Goal: Information Seeking & Learning: Compare options

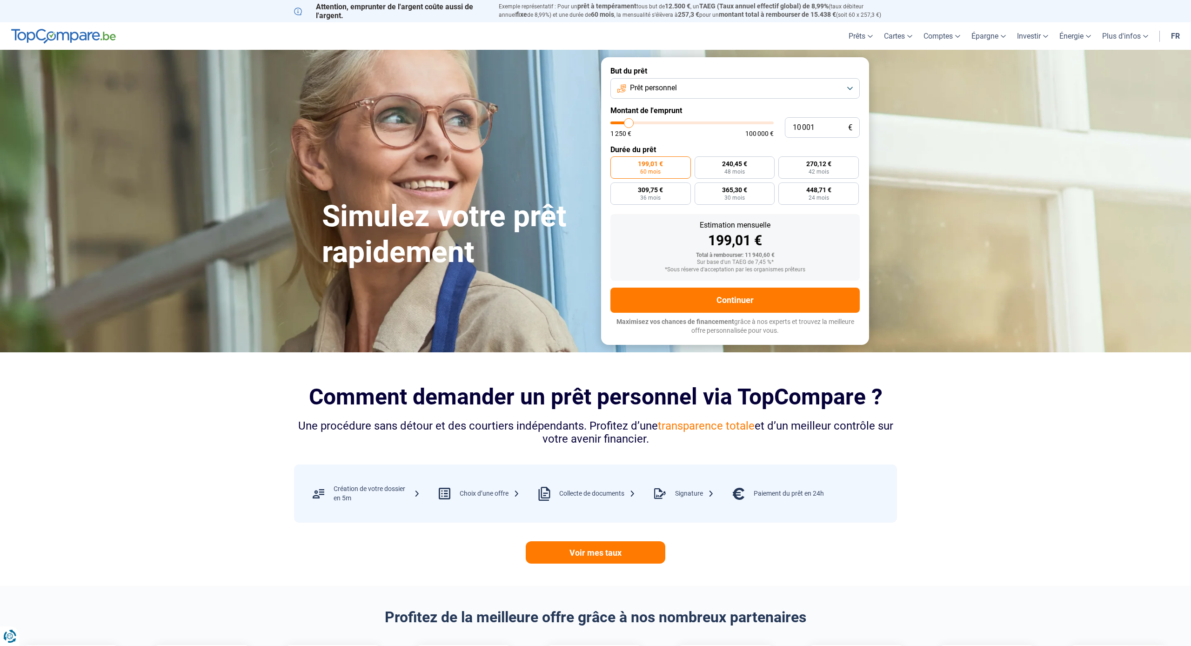
click at [850, 88] on button "Prêt personnel" at bounding box center [734, 88] width 249 height 20
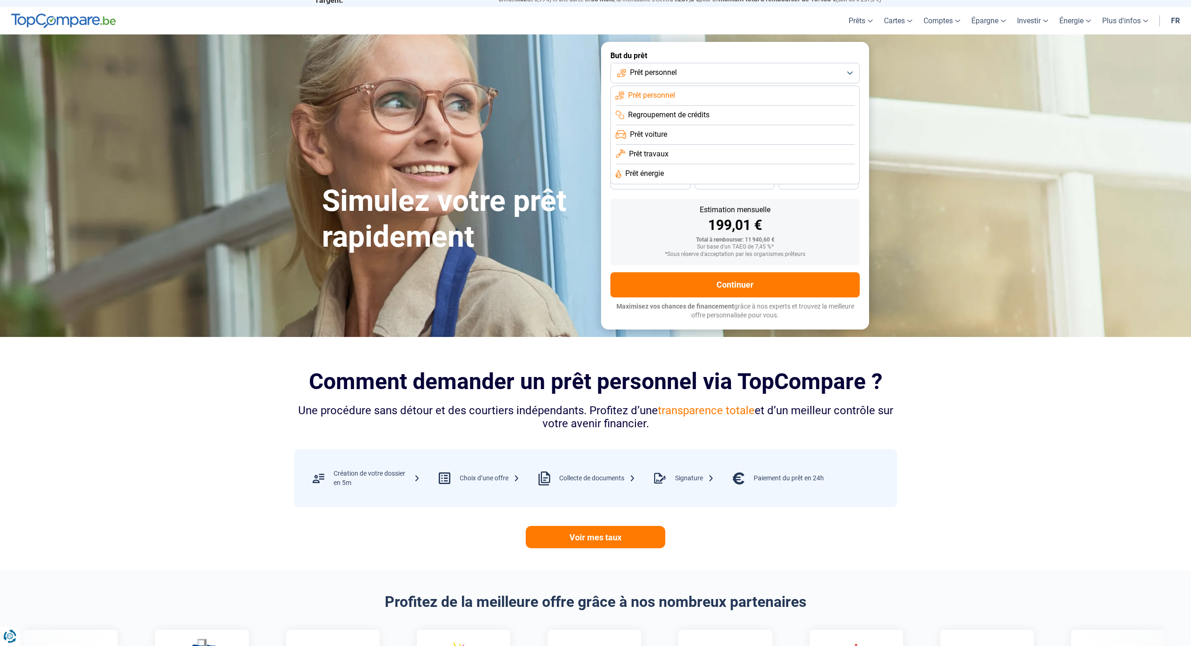
scroll to position [15, 0]
click at [654, 155] on span "Prêt travaux" at bounding box center [649, 154] width 40 height 10
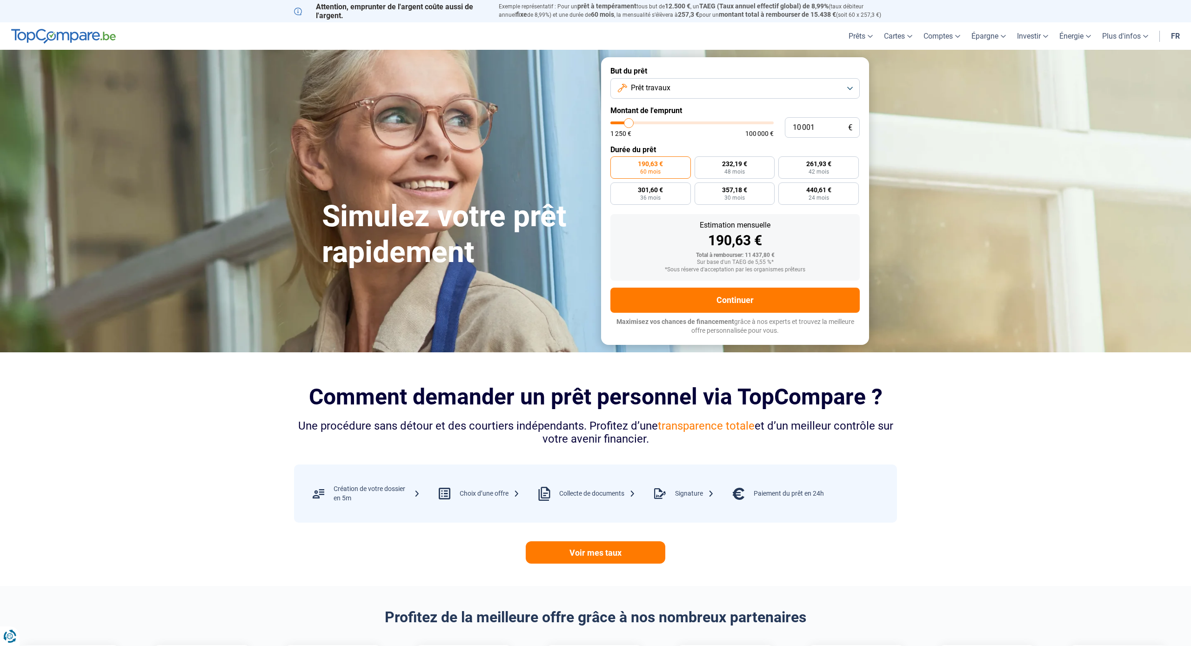
type input "10 750"
type input "10750"
type input "11 000"
type input "11000"
type input "11 250"
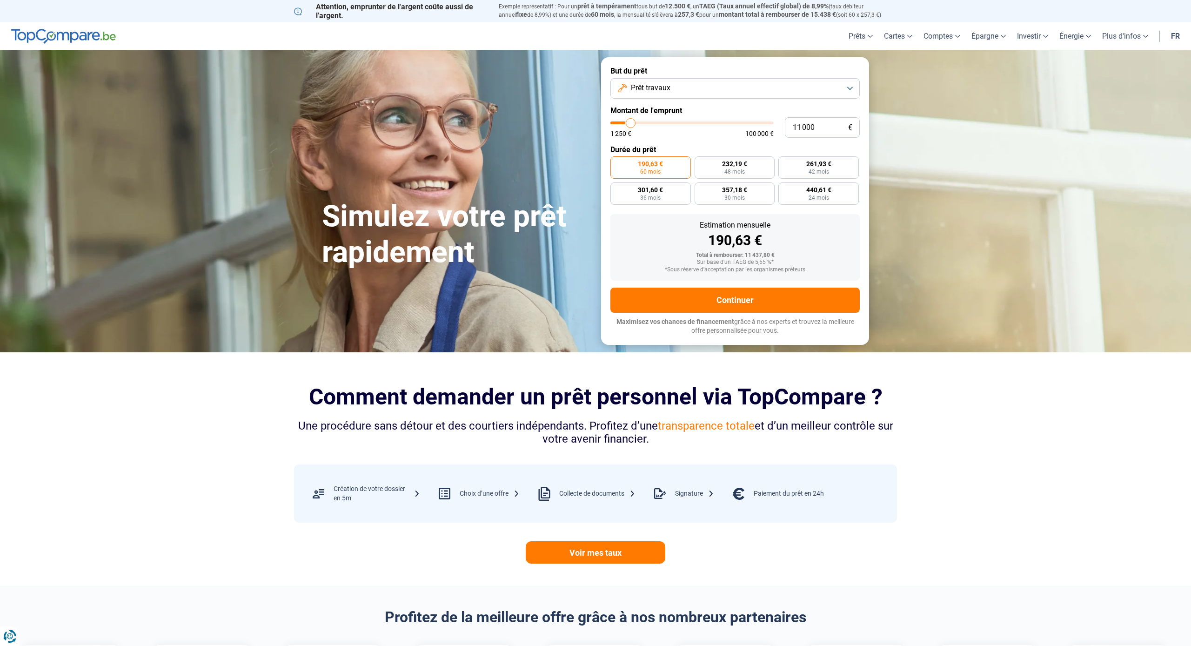
type input "11250"
type input "12 000"
type input "12000"
type input "12 500"
type input "12500"
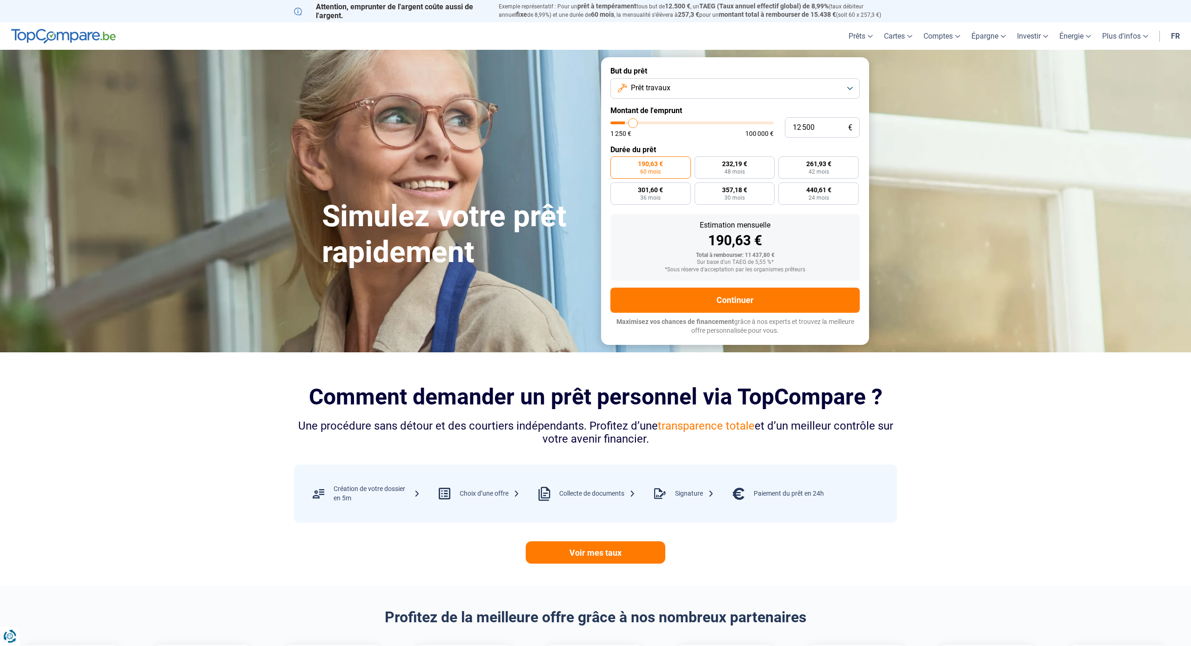
type input "13 250"
type input "13250"
type input "13 750"
type input "13750"
type input "14 000"
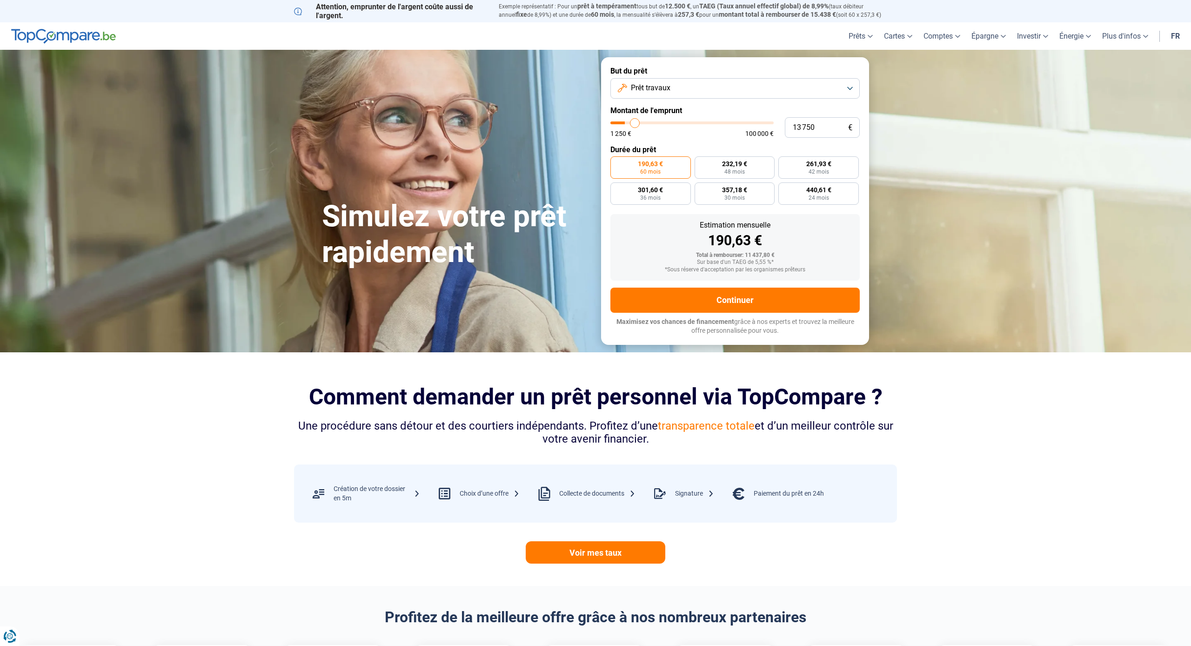
type input "14000"
type input "14 250"
type input "14250"
type input "14 750"
type input "14750"
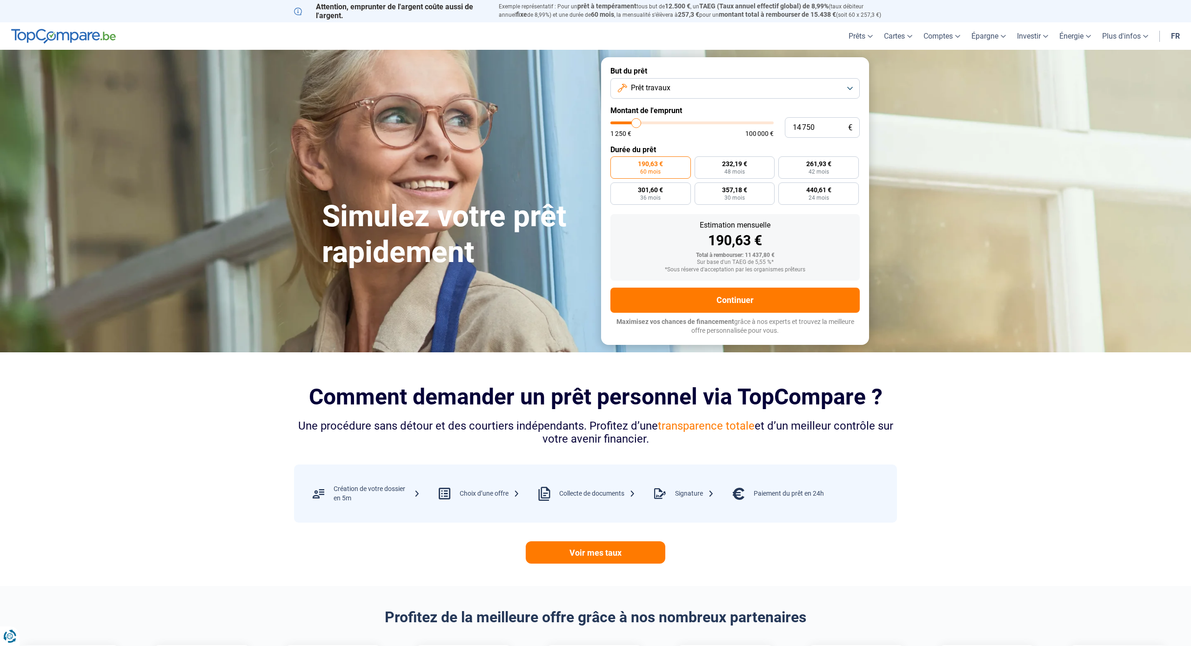
type input "15 000"
type input "15000"
type input "15 250"
type input "15250"
type input "15 500"
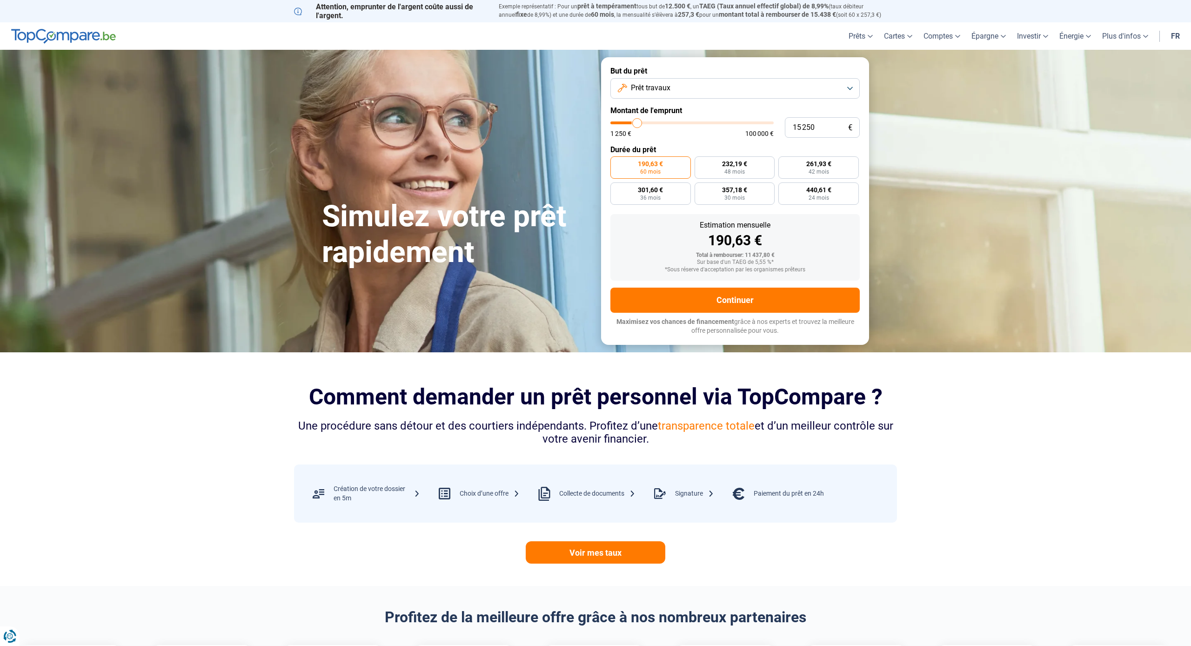
type input "15500"
type input "15 750"
type input "15750"
type input "16 250"
type input "16250"
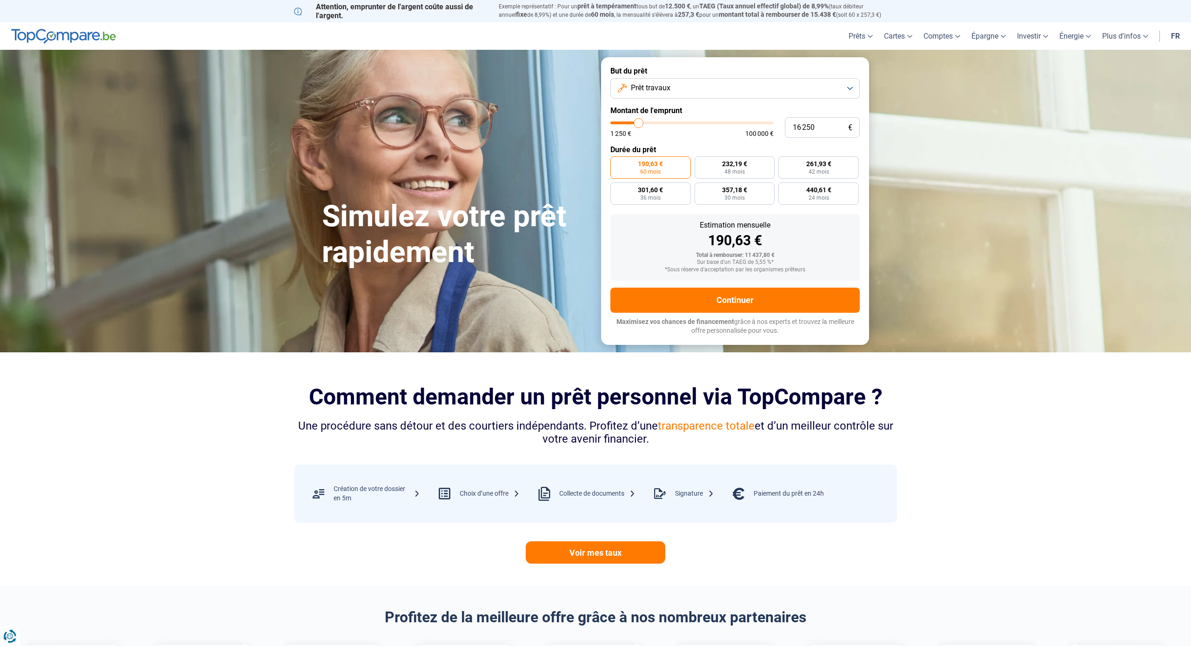
type input "16 500"
type input "16500"
type input "16 750"
type input "16750"
type input "17 000"
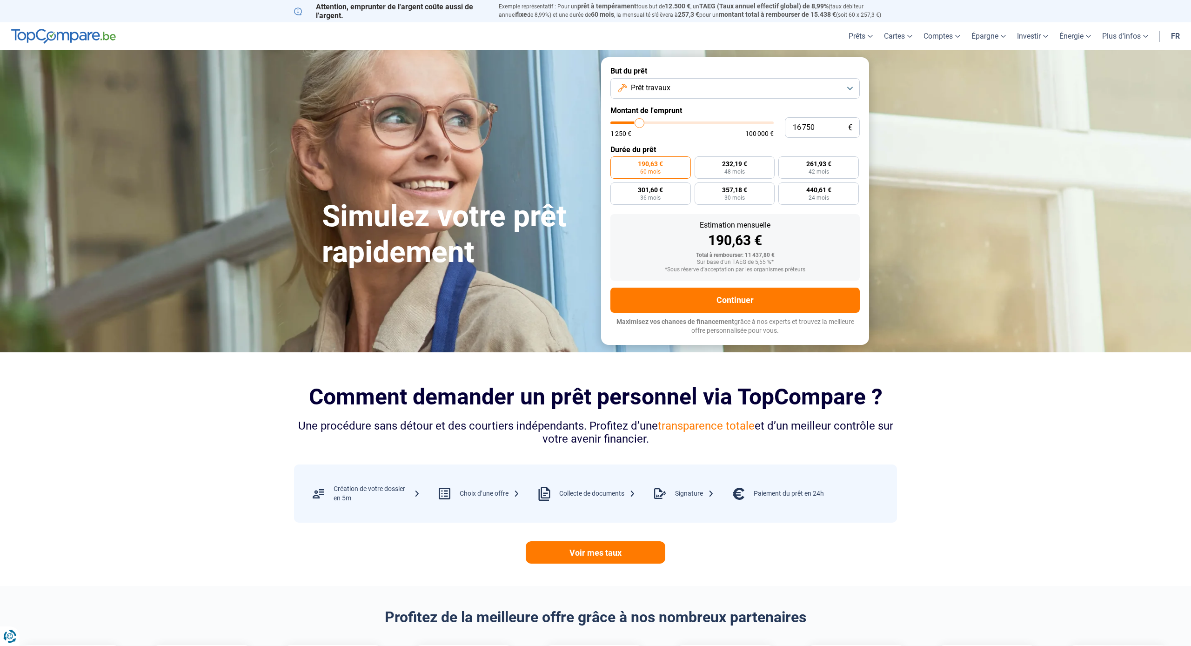
type input "17000"
type input "17 250"
type input "17250"
type input "17 750"
type input "17750"
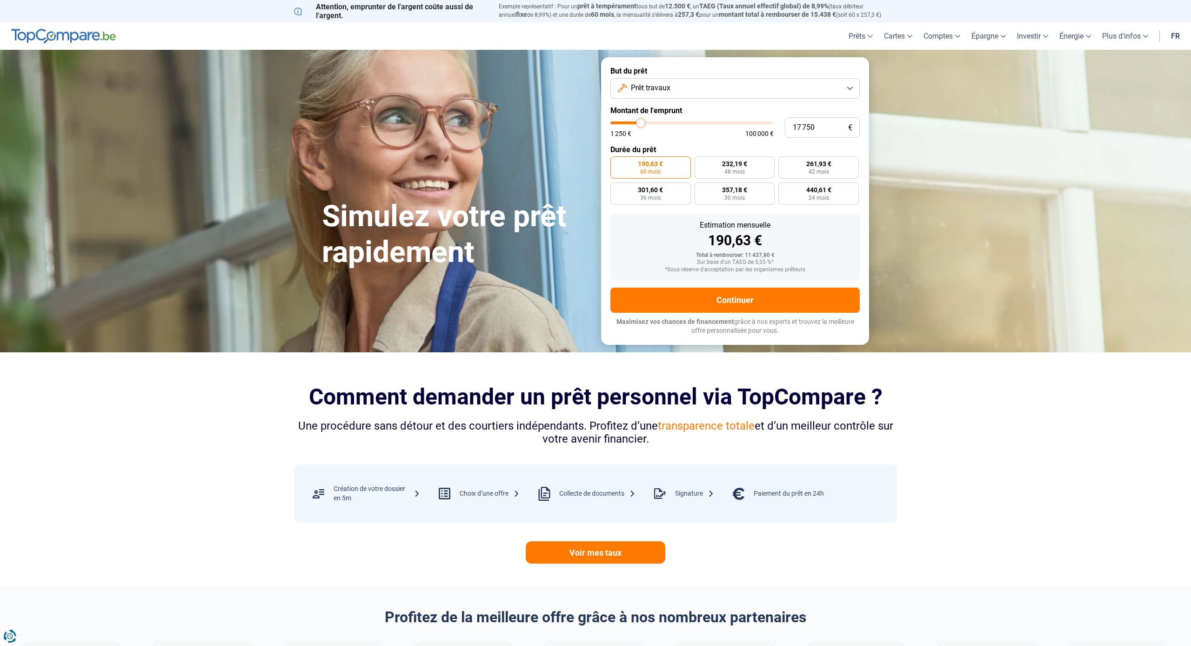
type input "18 000"
type input "18000"
type input "18 250"
type input "18250"
type input "18 000"
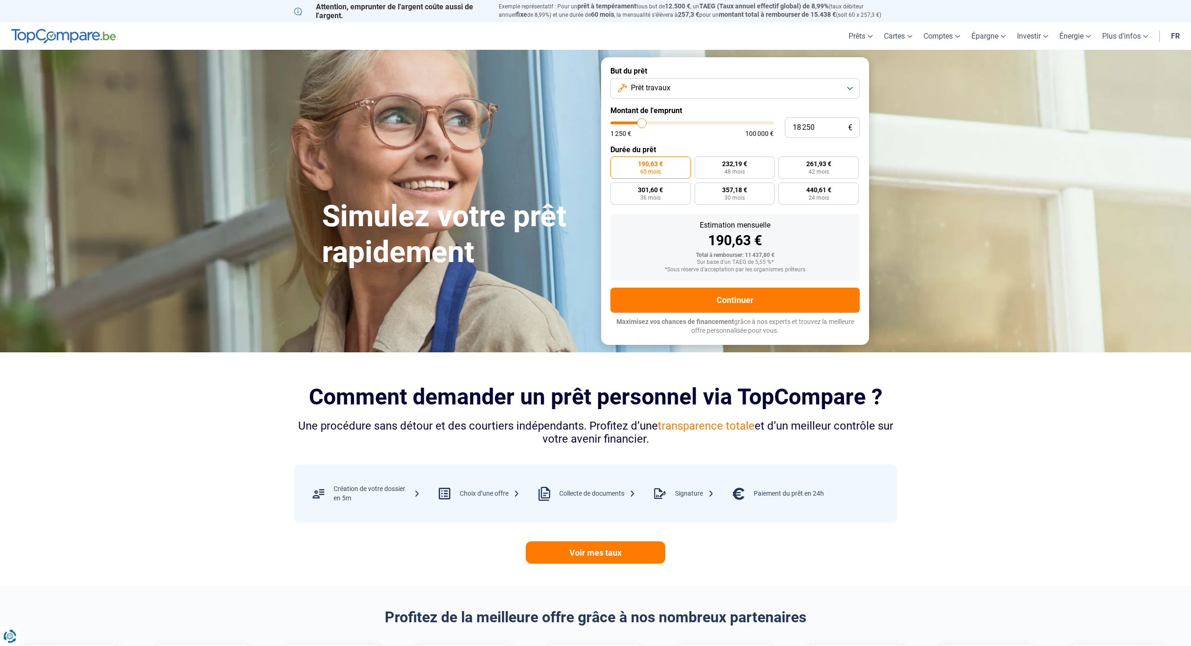
type input "18000"
type input "17 750"
type input "17750"
type input "17 000"
type input "17000"
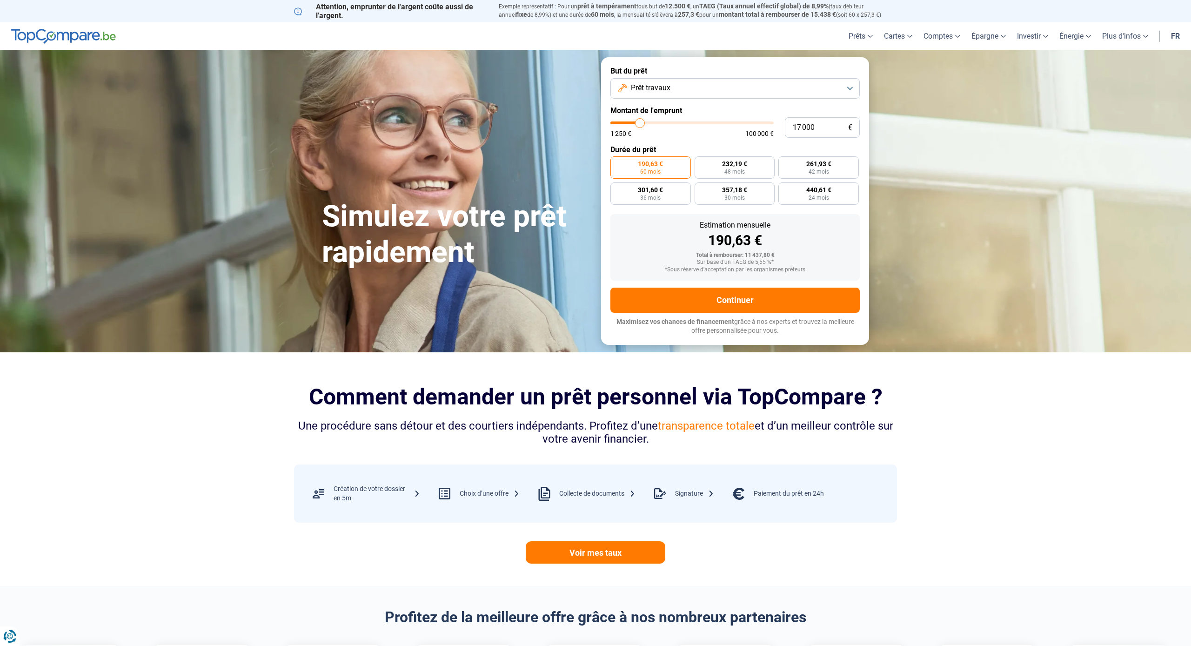
type input "16 250"
type input "16250"
type input "15 250"
type input "15250"
type input "14 750"
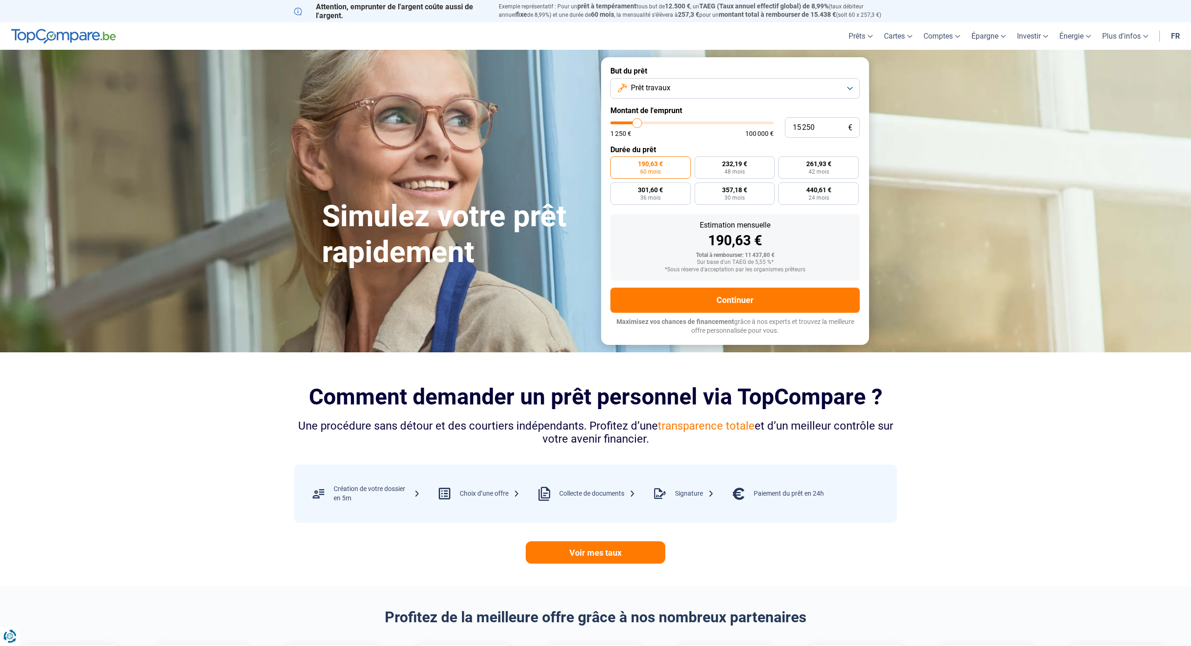
type input "14750"
type input "14 250"
type input "14250"
type input "14 000"
type input "14000"
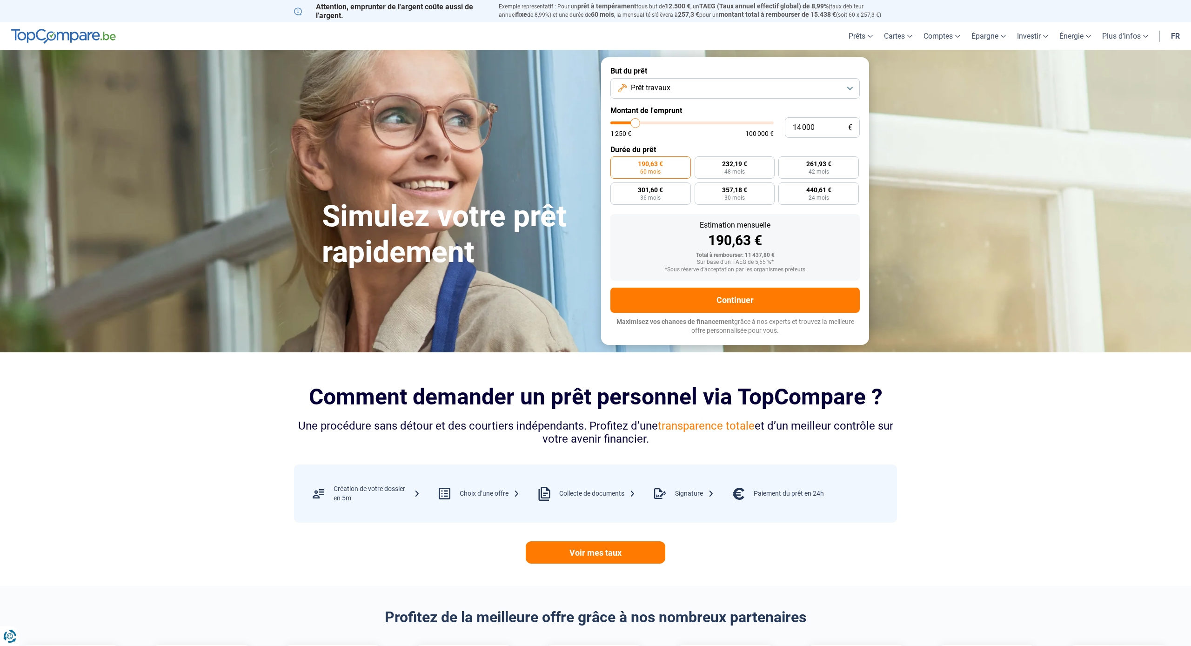
type input "13 750"
type input "13750"
type input "13 500"
type input "13500"
type input "13 250"
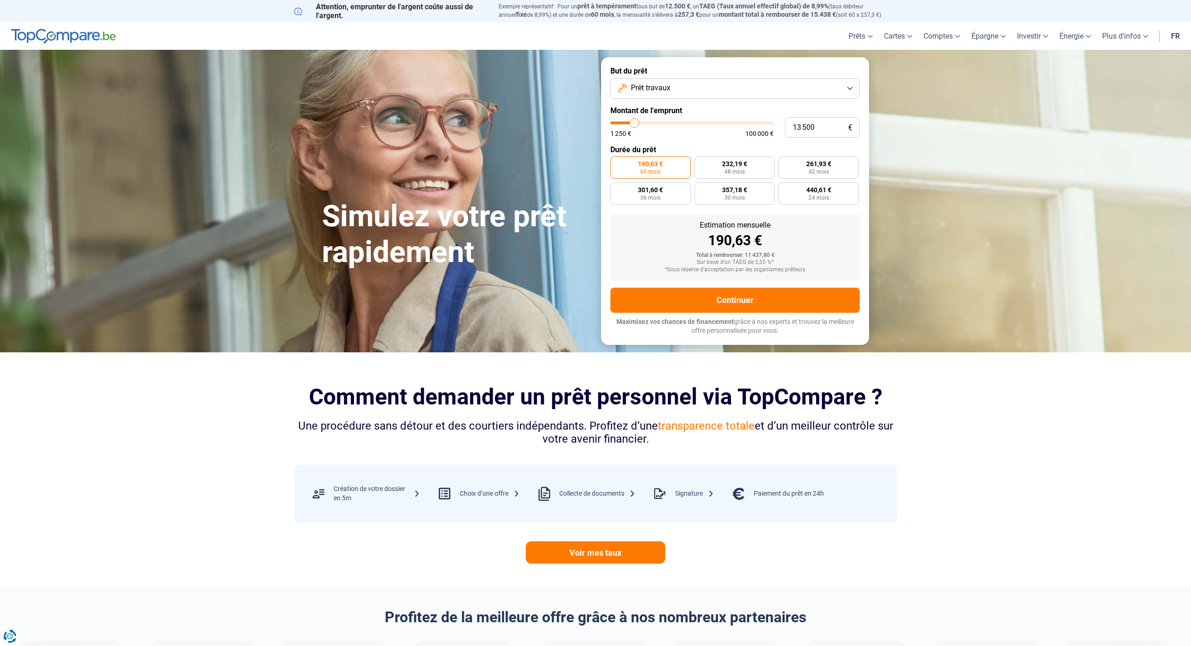
type input "13250"
type input "12 750"
type input "12750"
type input "12 500"
type input "12500"
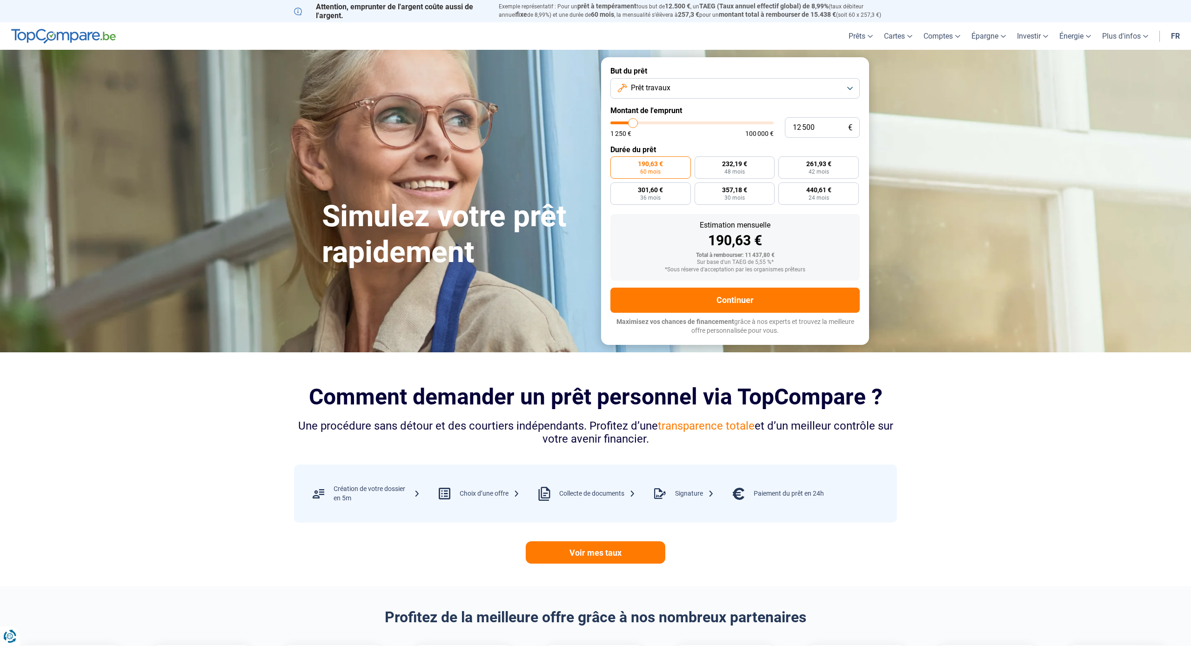
type input "12 250"
type input "12250"
type input "12 000"
type input "12000"
type input "11 750"
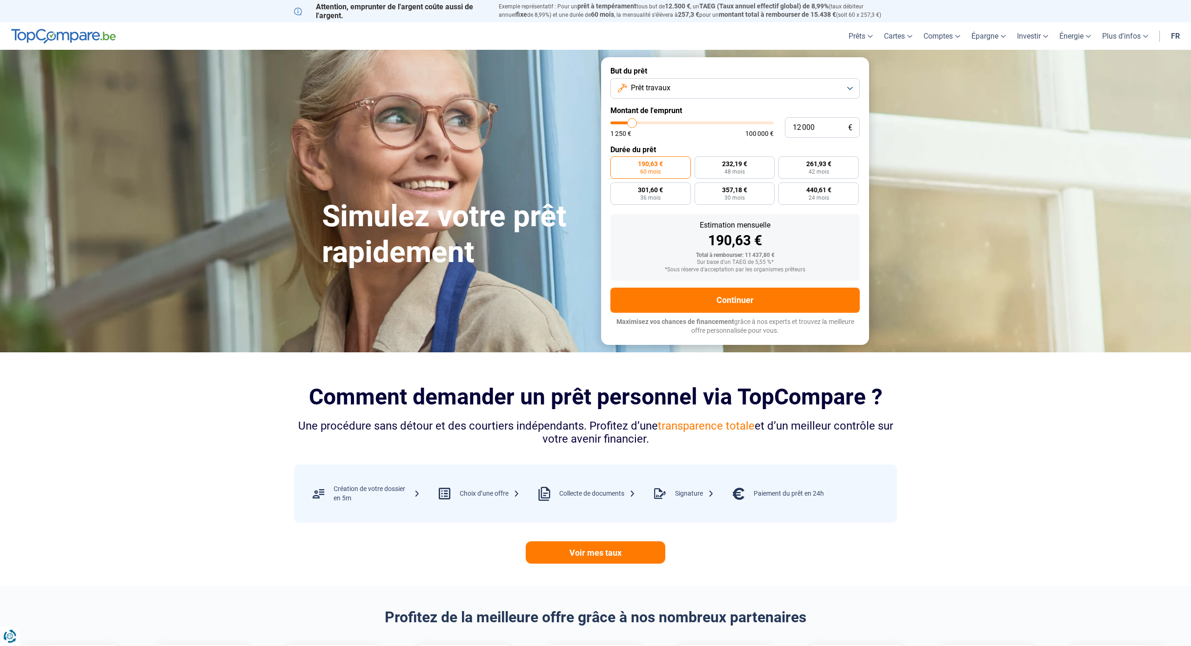
type input "11750"
type input "11 250"
type input "11250"
type input "11 000"
type input "11000"
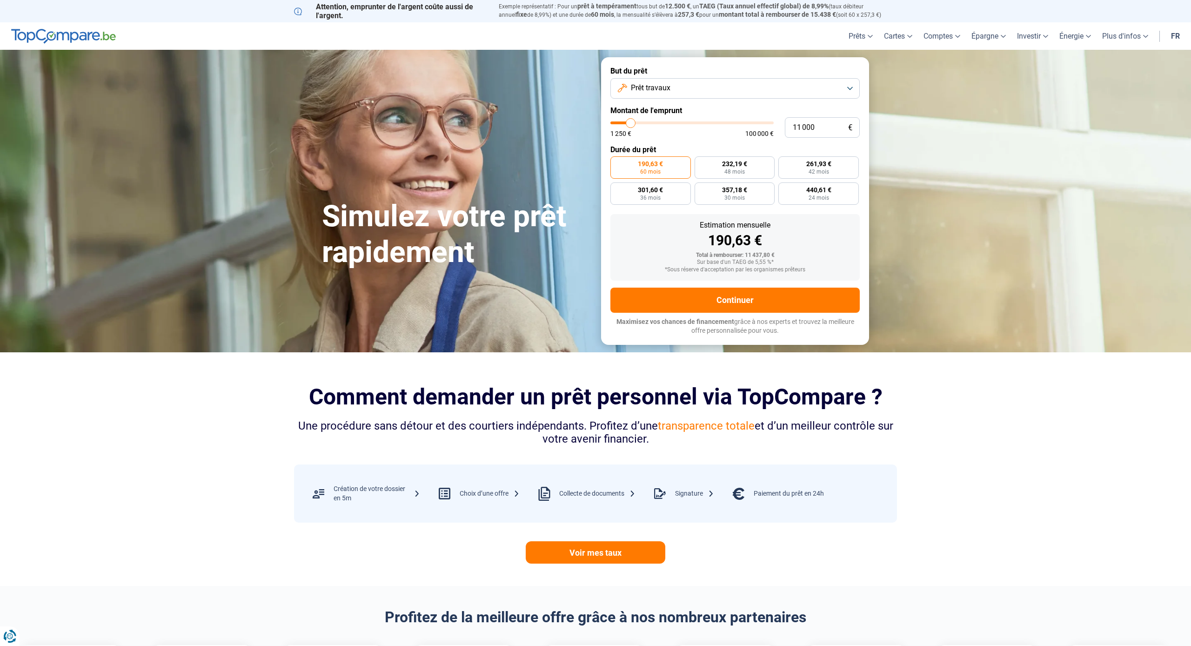
type input "10 750"
type input "10750"
type input "10 500"
type input "10500"
type input "10 250"
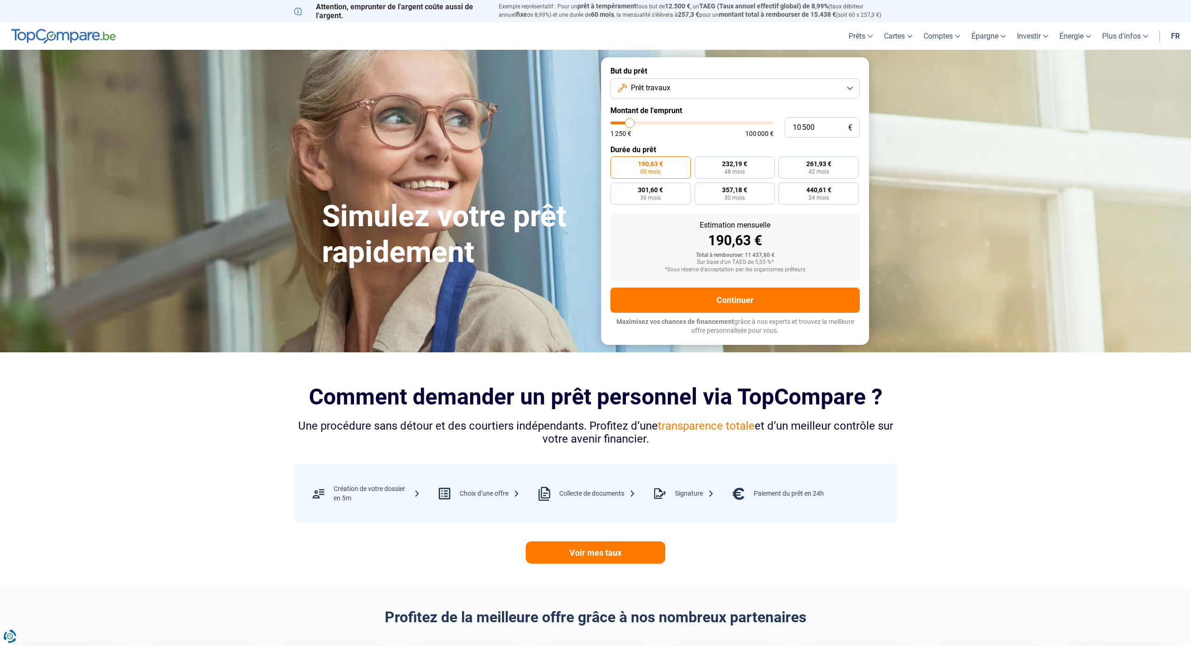
type input "10250"
type input "9 750"
type input "9750"
type input "9 500"
type input "9500"
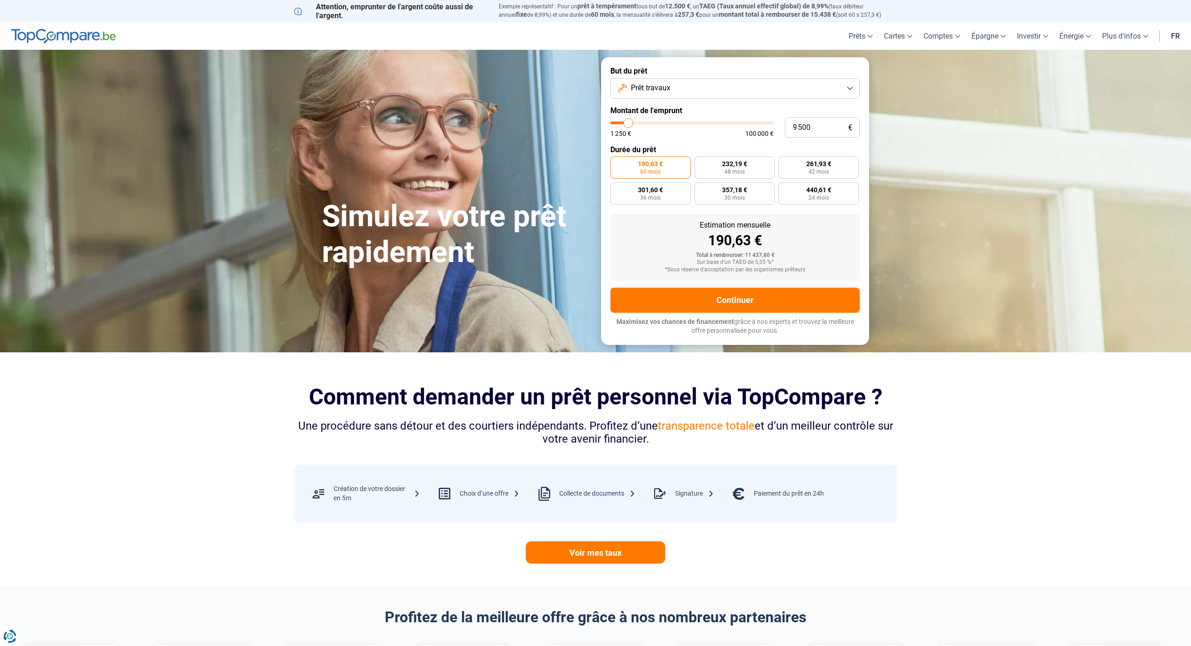
type input "9 250"
type input "9250"
type input "9 500"
type input "9500"
type input "9 750"
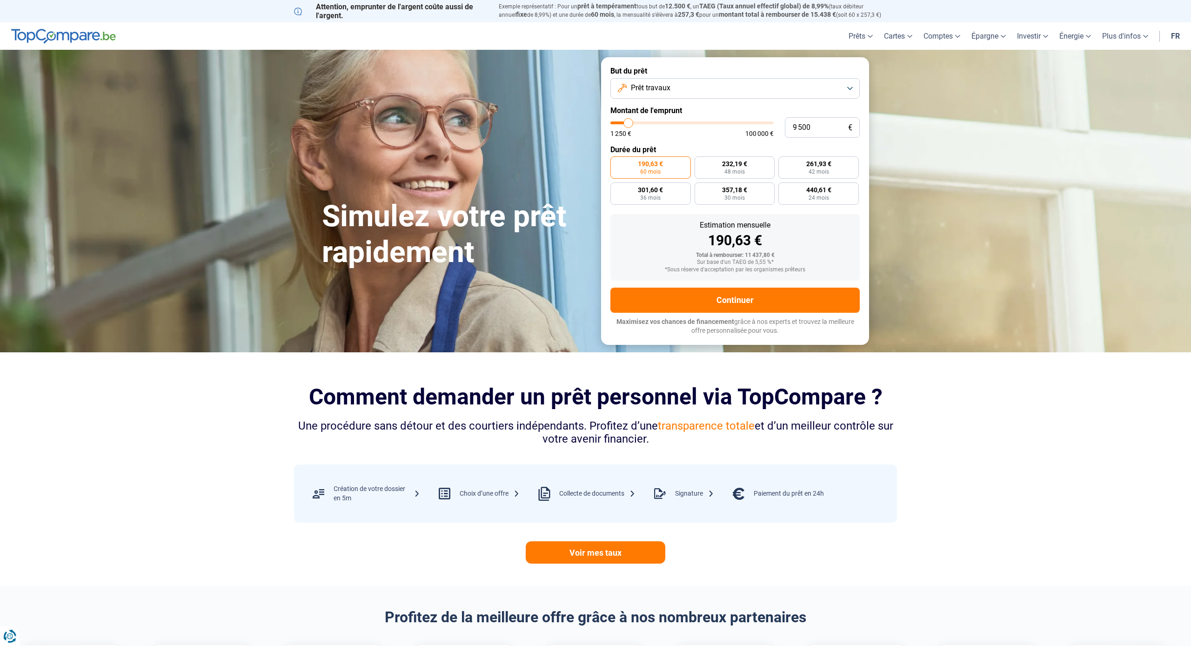
type input "9750"
type input "9 500"
type input "9500"
type input "9 250"
type input "9250"
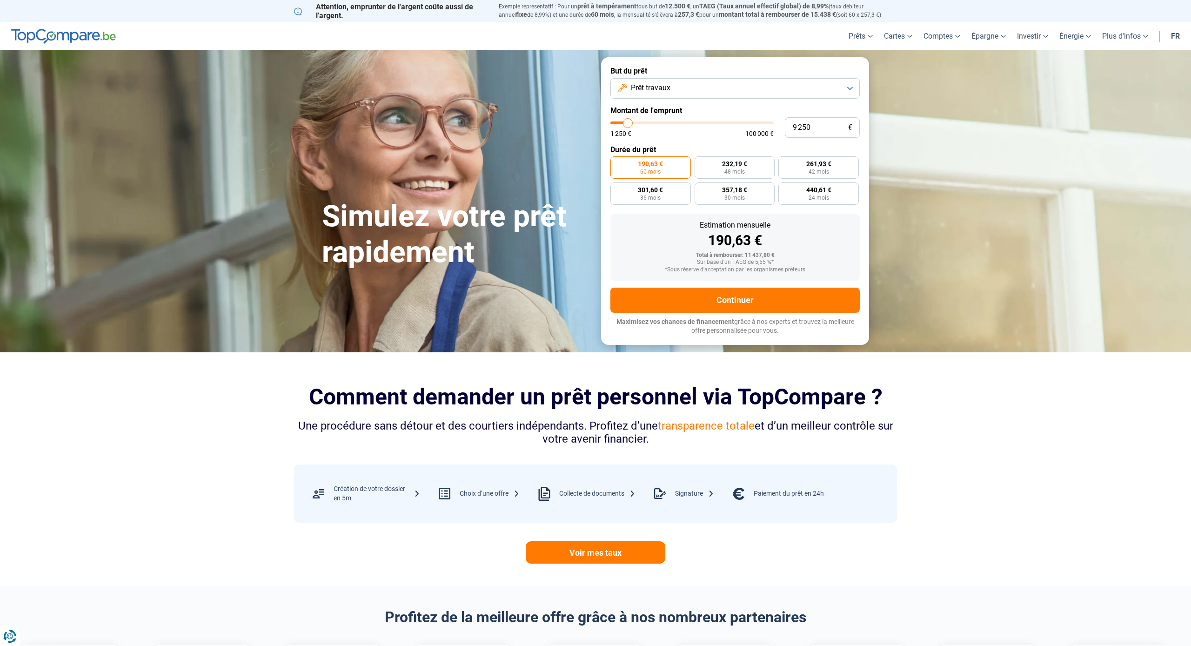
click at [628, 124] on input "range" at bounding box center [691, 122] width 163 height 3
radio input "true"
click at [818, 126] on input "9 250" at bounding box center [822, 127] width 75 height 20
type input "925"
type input "1250"
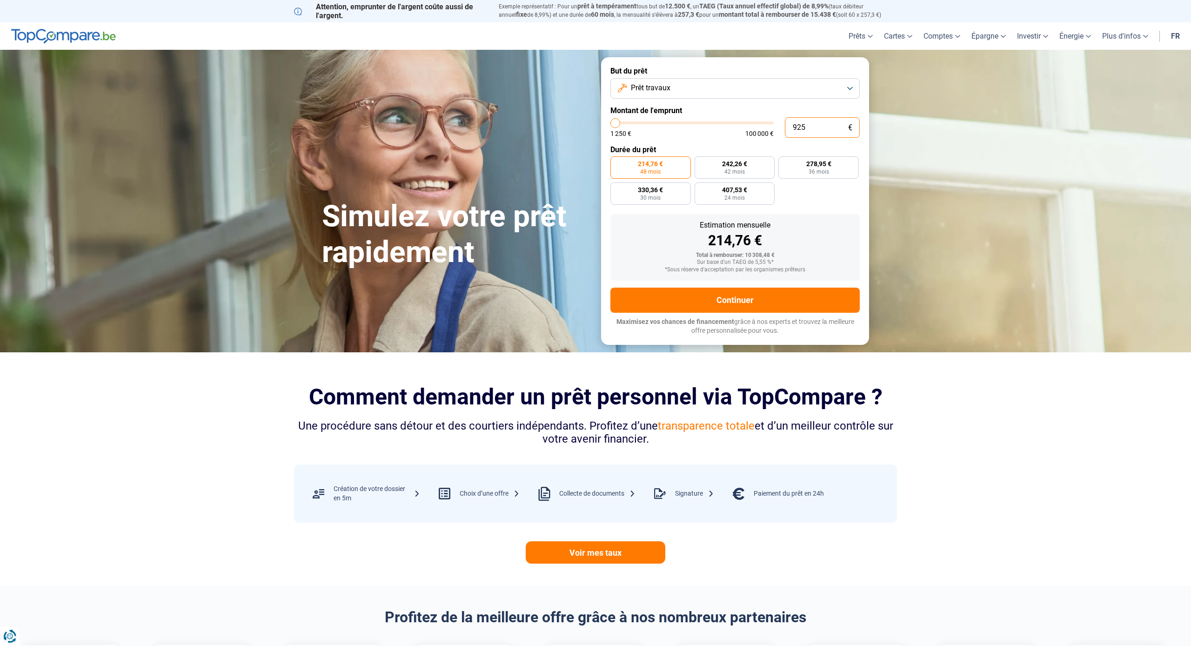
type input "92"
type input "1250"
type input "9"
type input "1250"
type input "1 250"
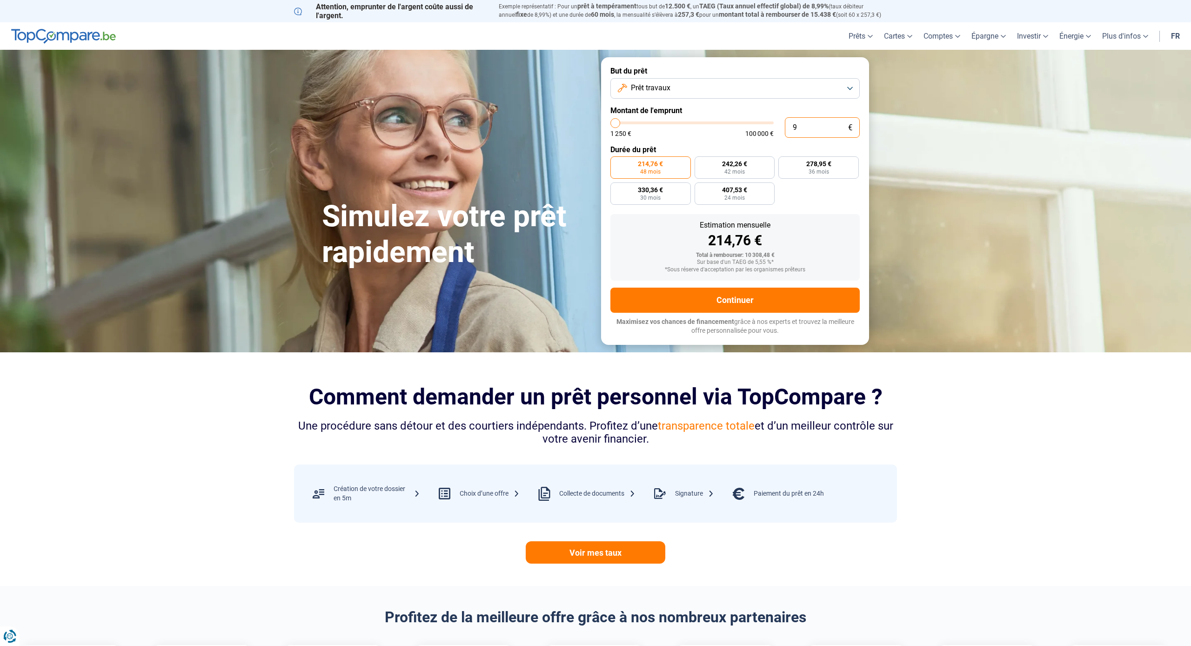
type input "1250"
radio input "true"
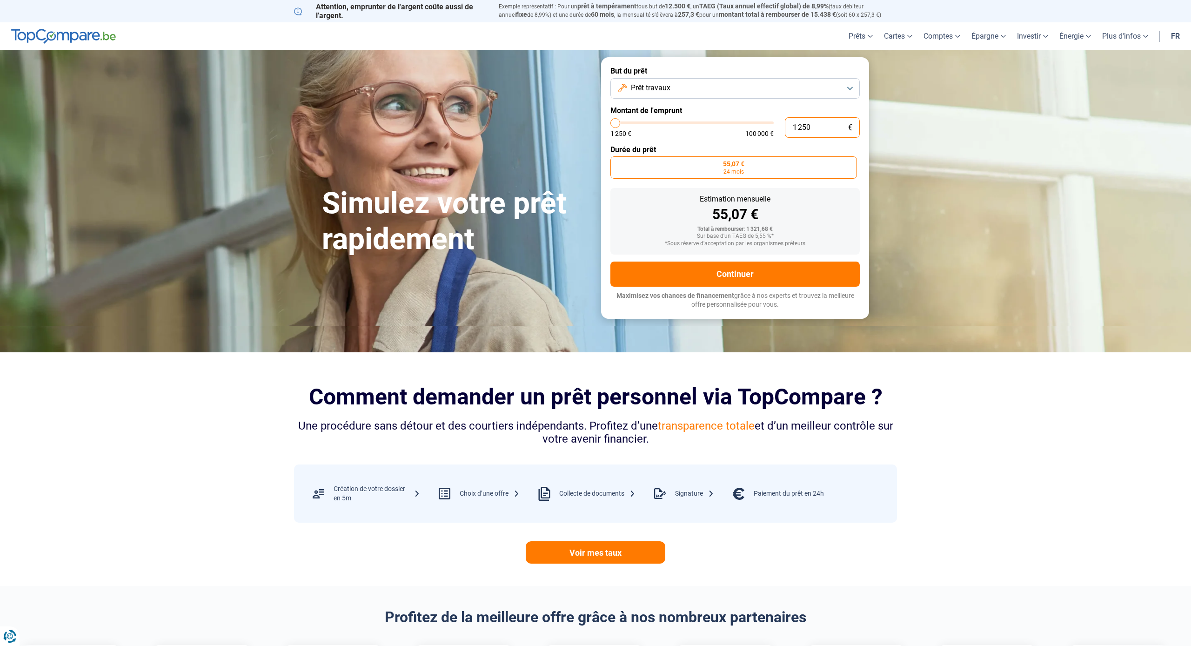
type input "125"
type input "1250"
type input "12"
type input "1250"
type input "1"
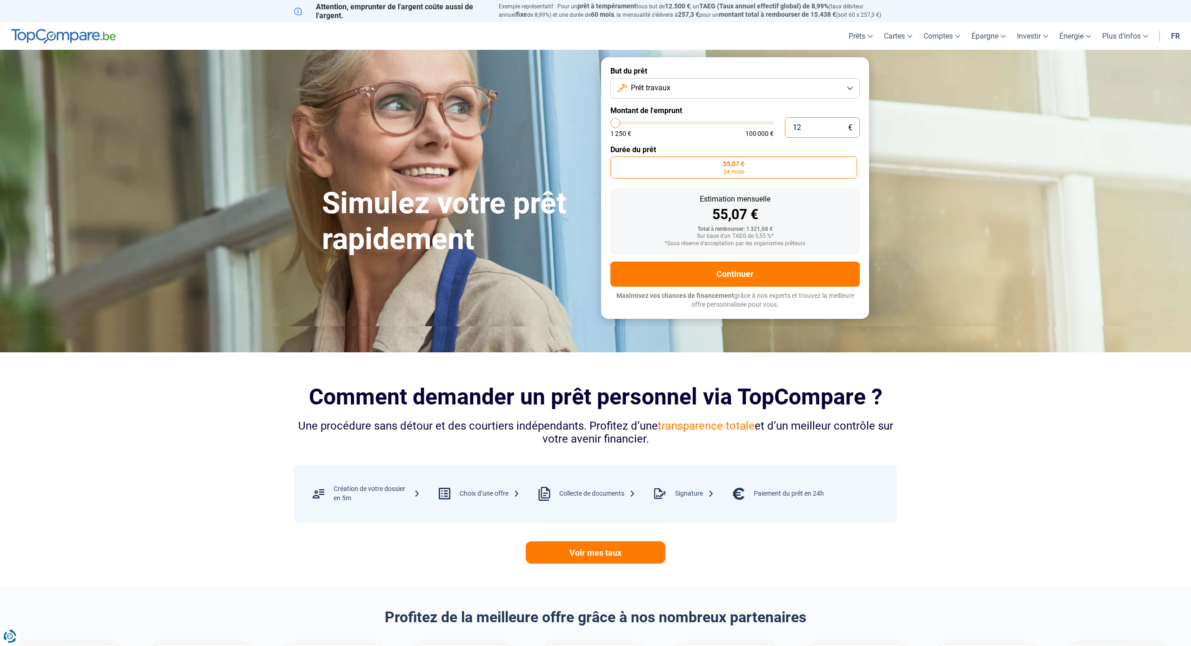
type input "1250"
type input "0"
type input "1250"
type input "1 250"
type input "1250"
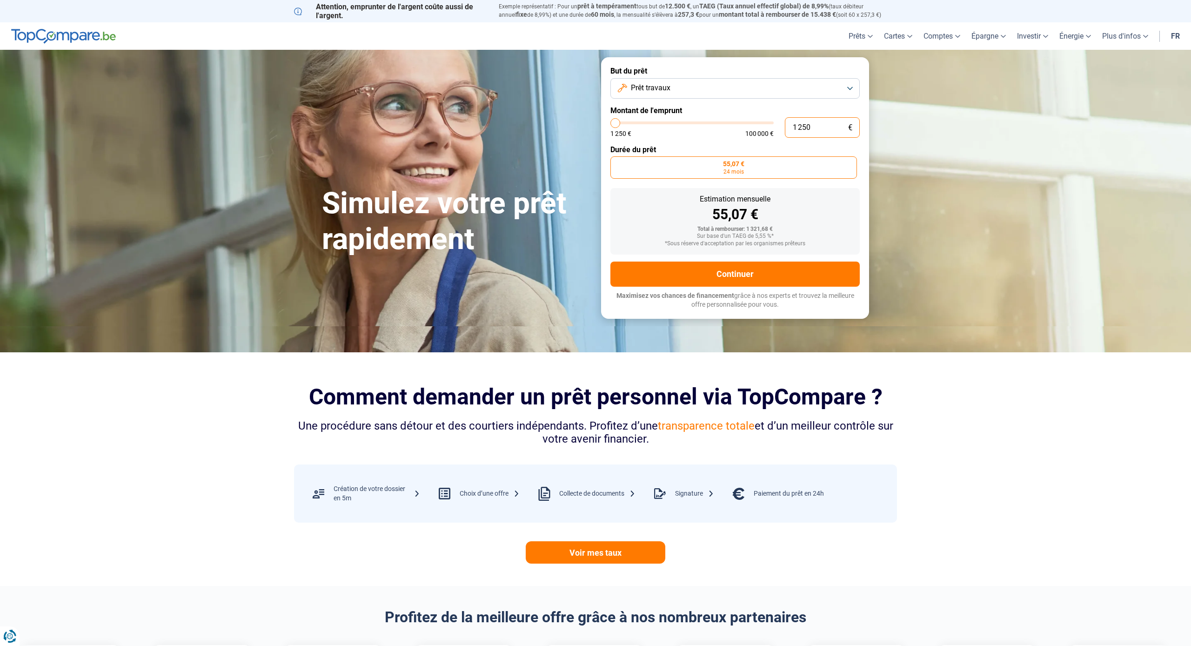
type input "12 509"
type input "12500"
type input "1 250"
type input "1250"
type input "125"
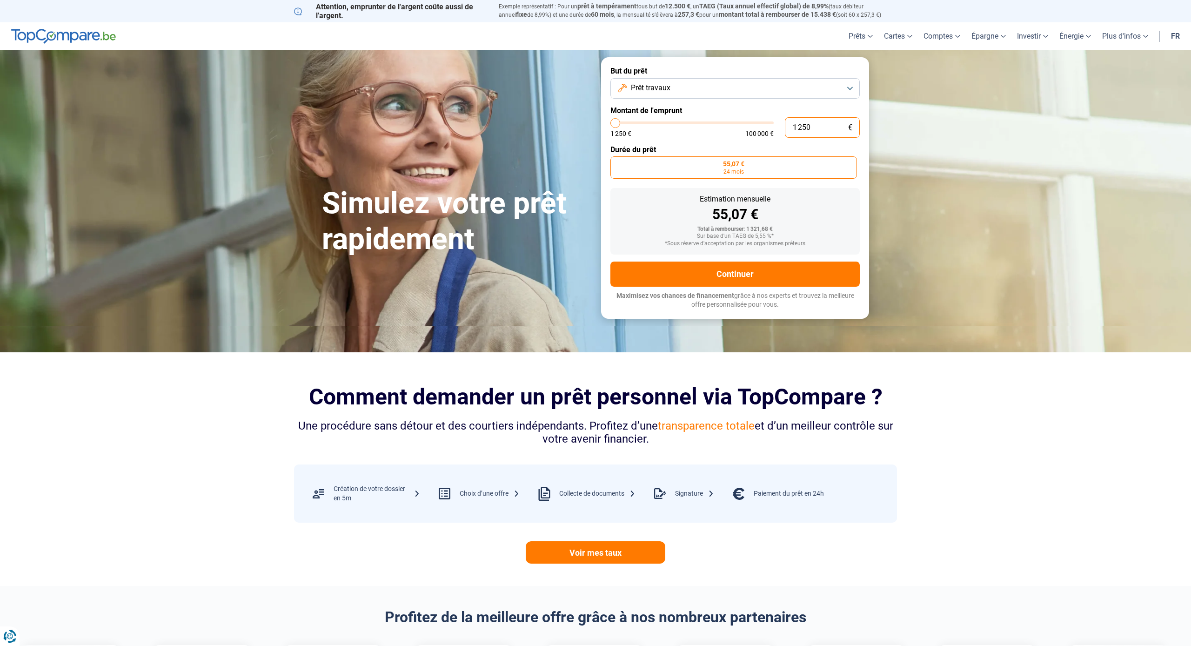
type input "1250"
type input "12"
type input "1250"
type input "1"
type input "1250"
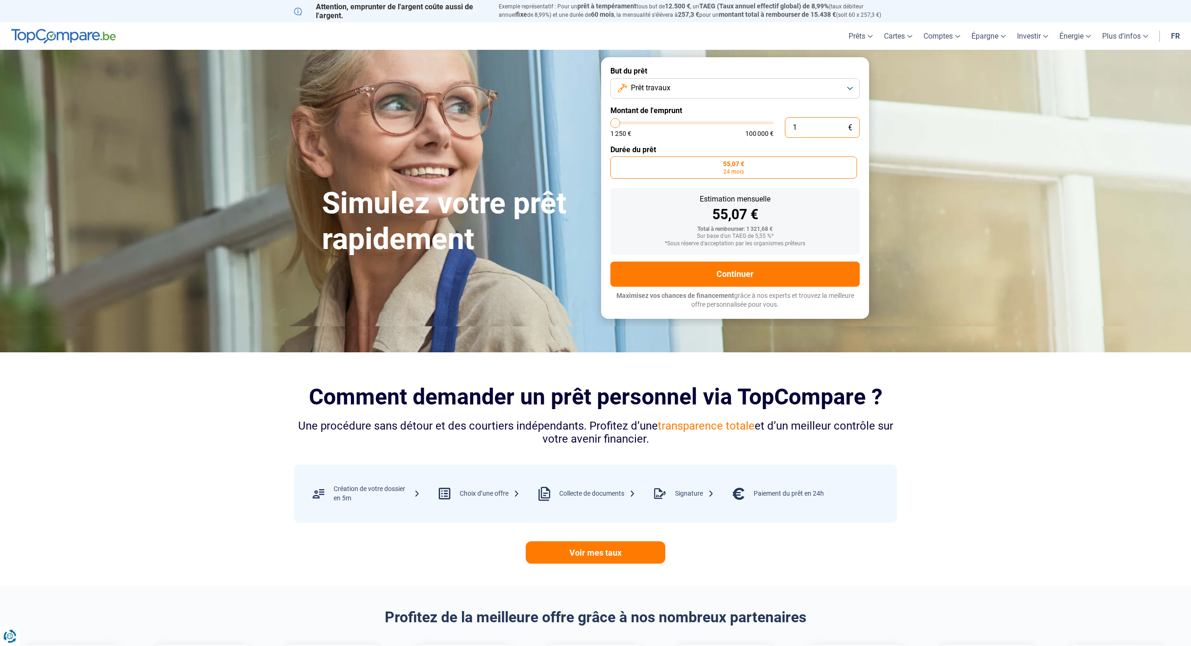
type input "0"
type input "1250"
type input "1 250"
type input "1250"
type input "12 501"
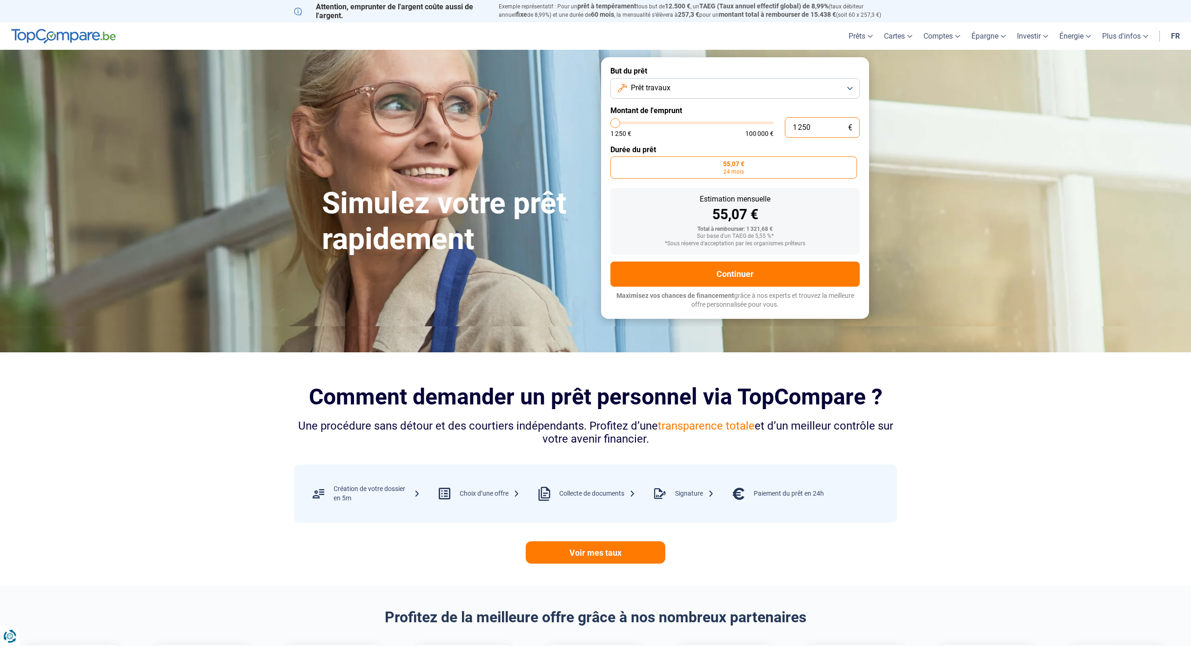
type input "12500"
type input "1 250"
type input "1250"
type input "125"
type input "1250"
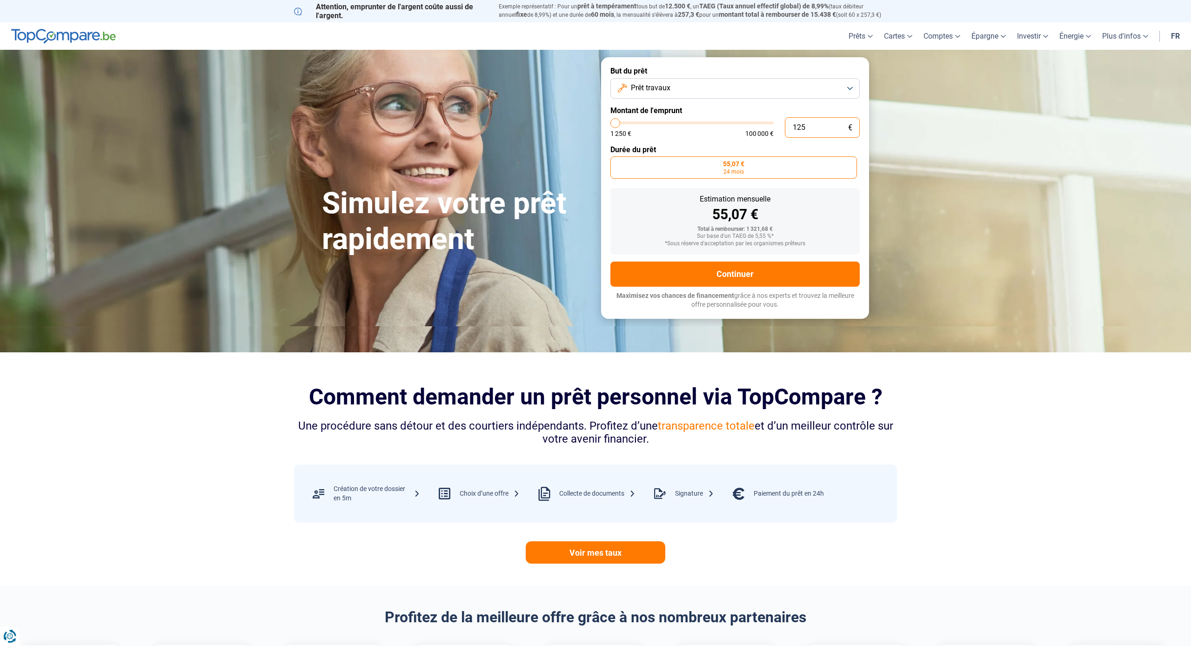
type input "12"
type input "1250"
type input "1"
type input "1250"
type input "1 250"
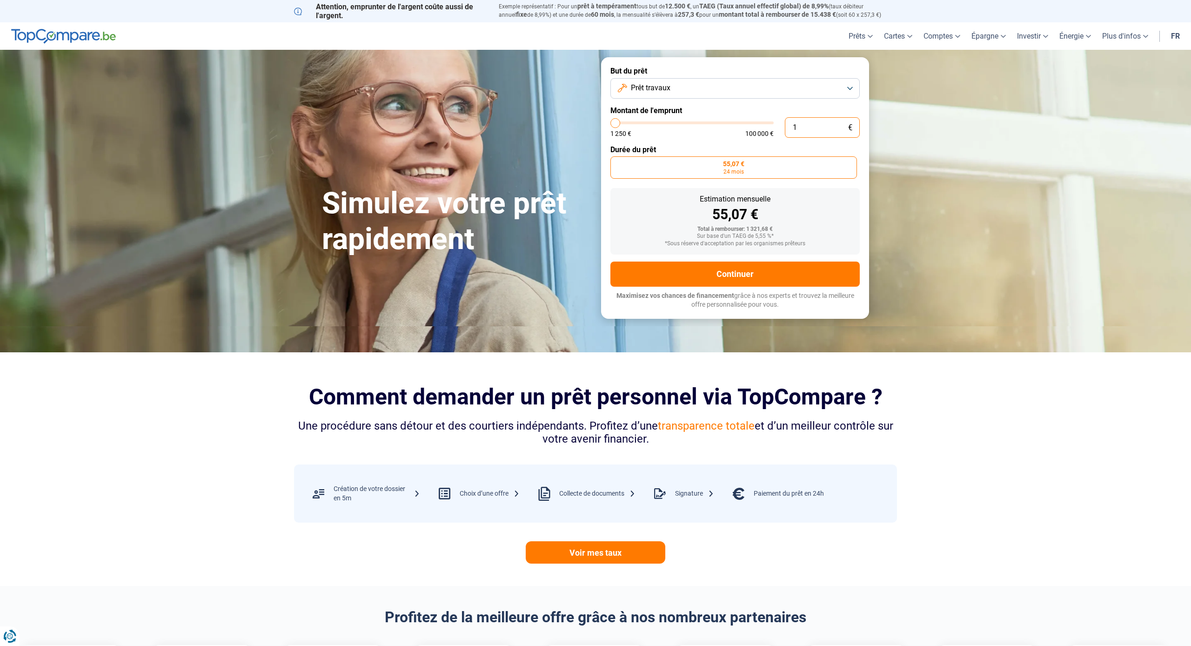
type input "1250"
type input "125"
type input "1250"
type input "1 250"
type input "1250"
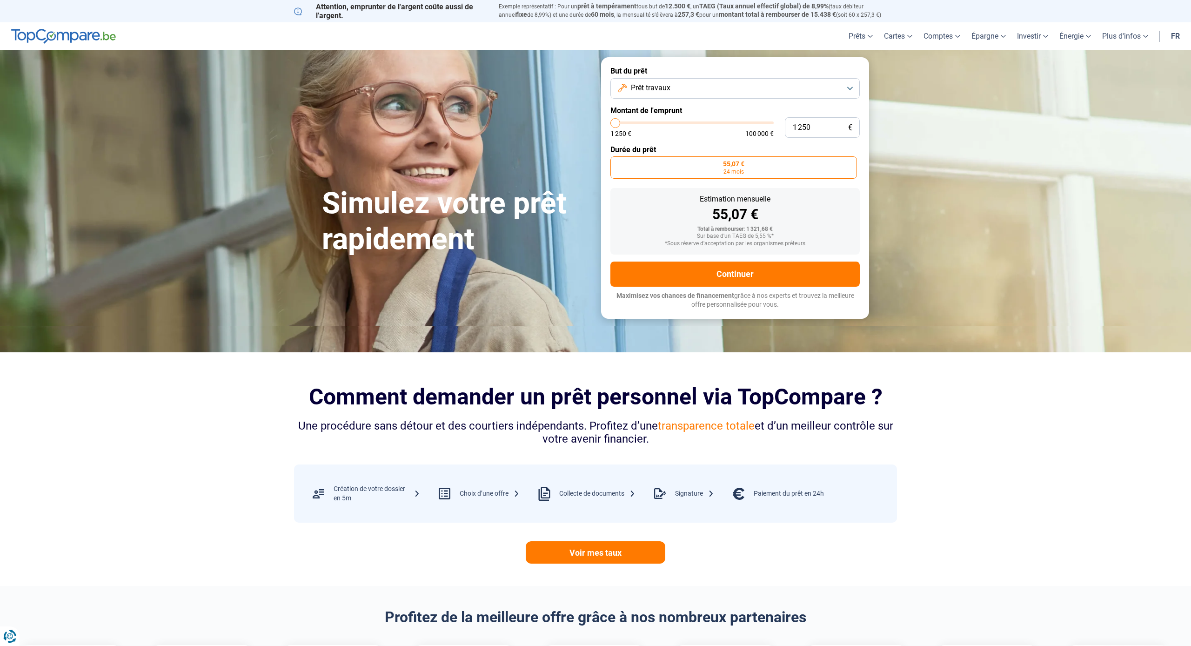
type input "3 750"
type input "3750"
type input "4 750"
type input "4750"
type input "5 250"
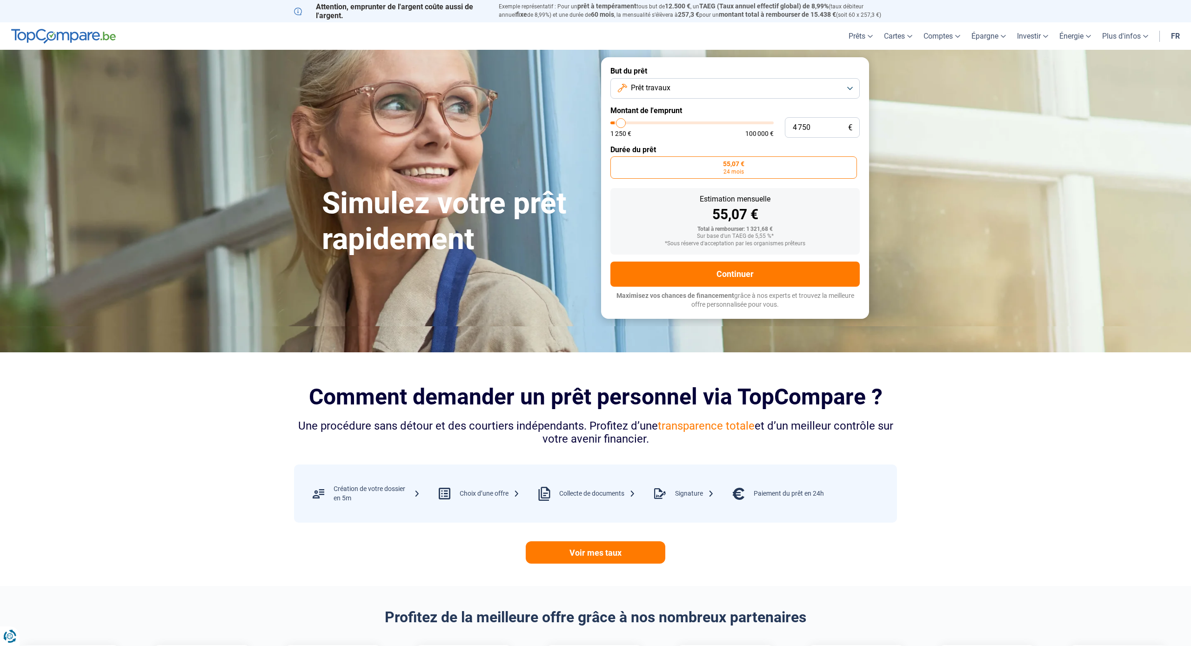
type input "5250"
type input "6 250"
type input "6250"
type input "6 750"
type input "6750"
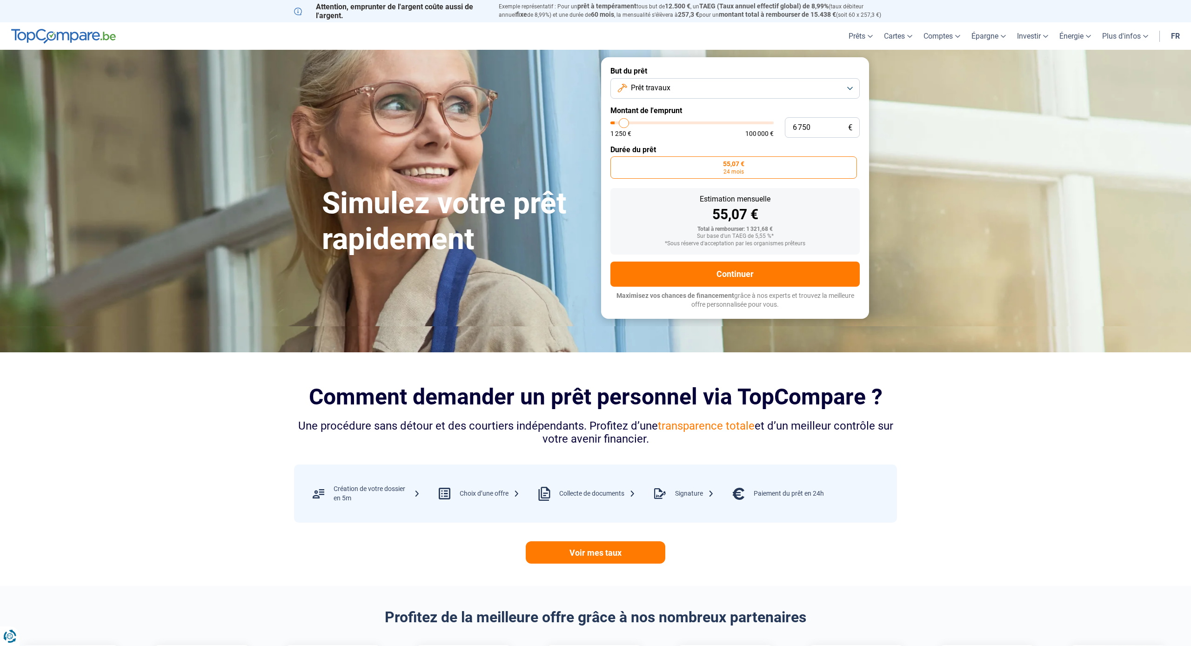
type input "7 750"
type input "7750"
type input "8 250"
type input "8250"
type input "9 000"
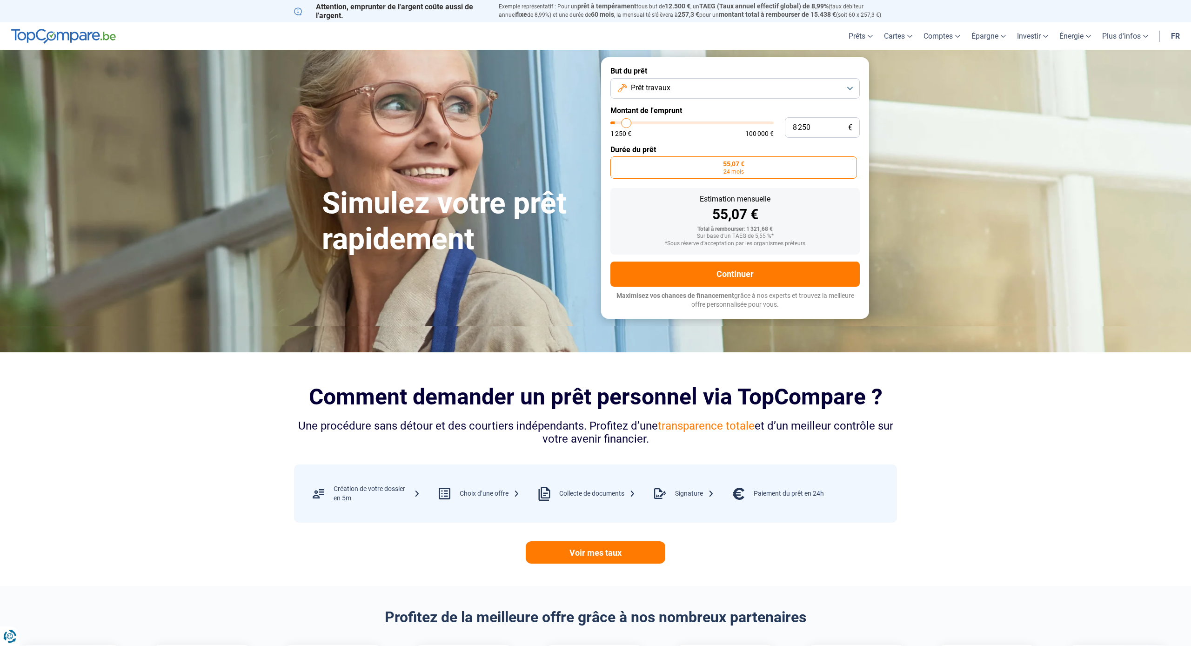
type input "9000"
type input "9 750"
type input "9750"
type input "10 250"
type input "10250"
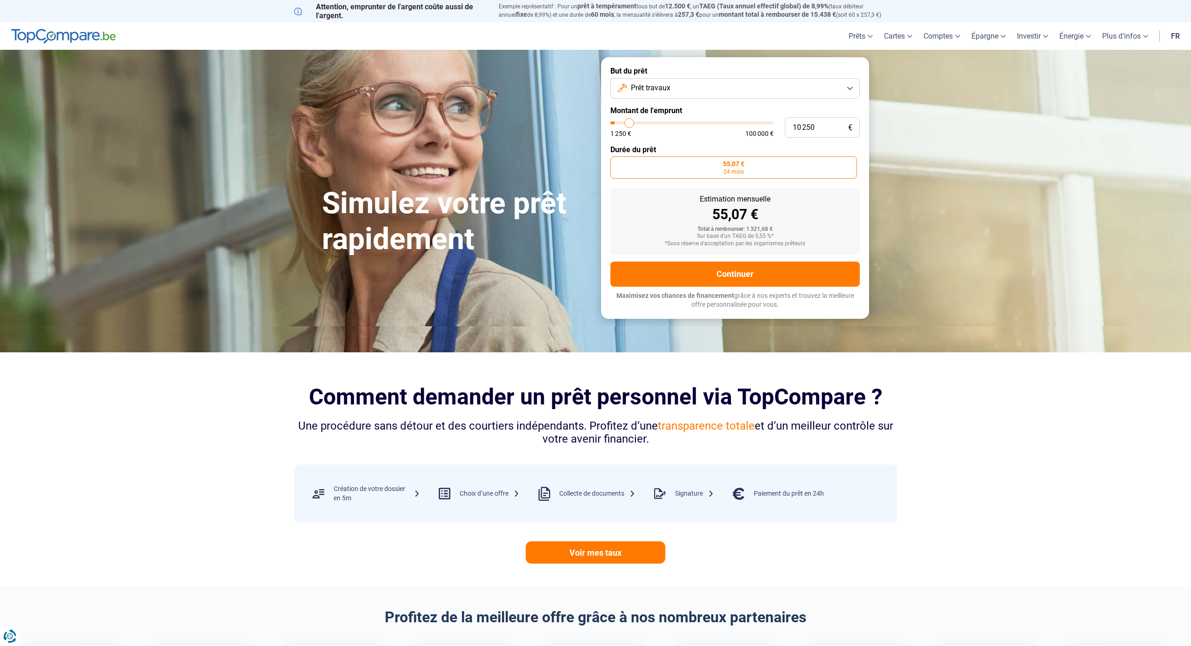
type input "10 750"
type input "10750"
type input "11 000"
type input "11000"
type input "11 250"
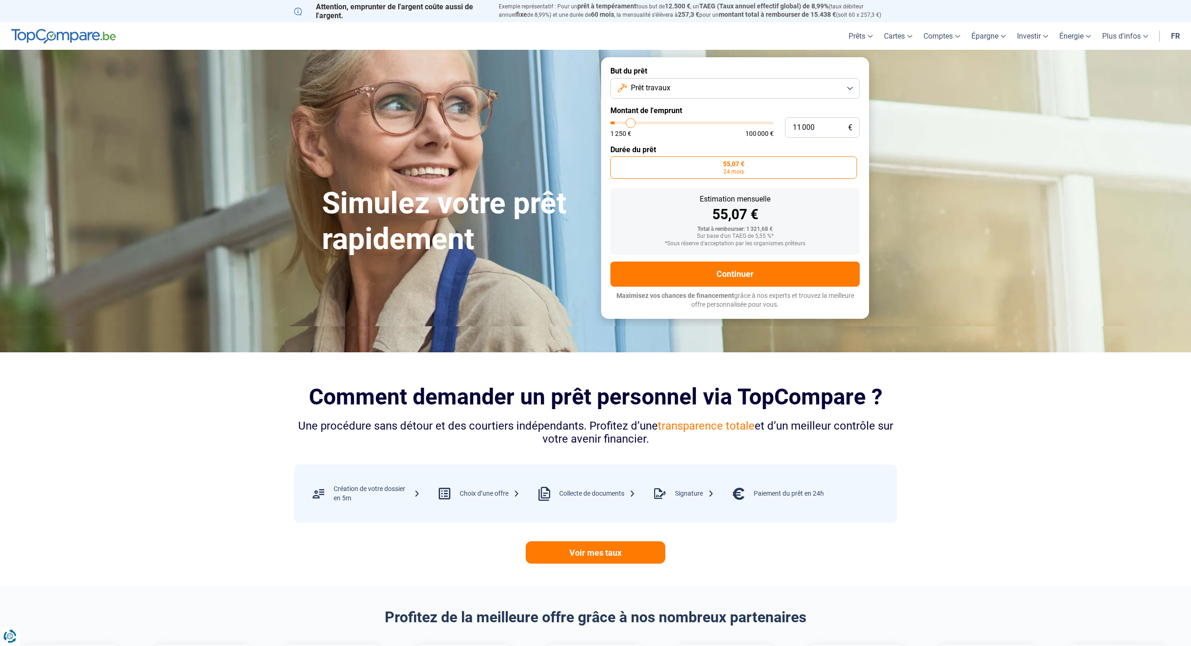
type input "11250"
type input "11 750"
type input "11750"
type input "12 000"
type input "12000"
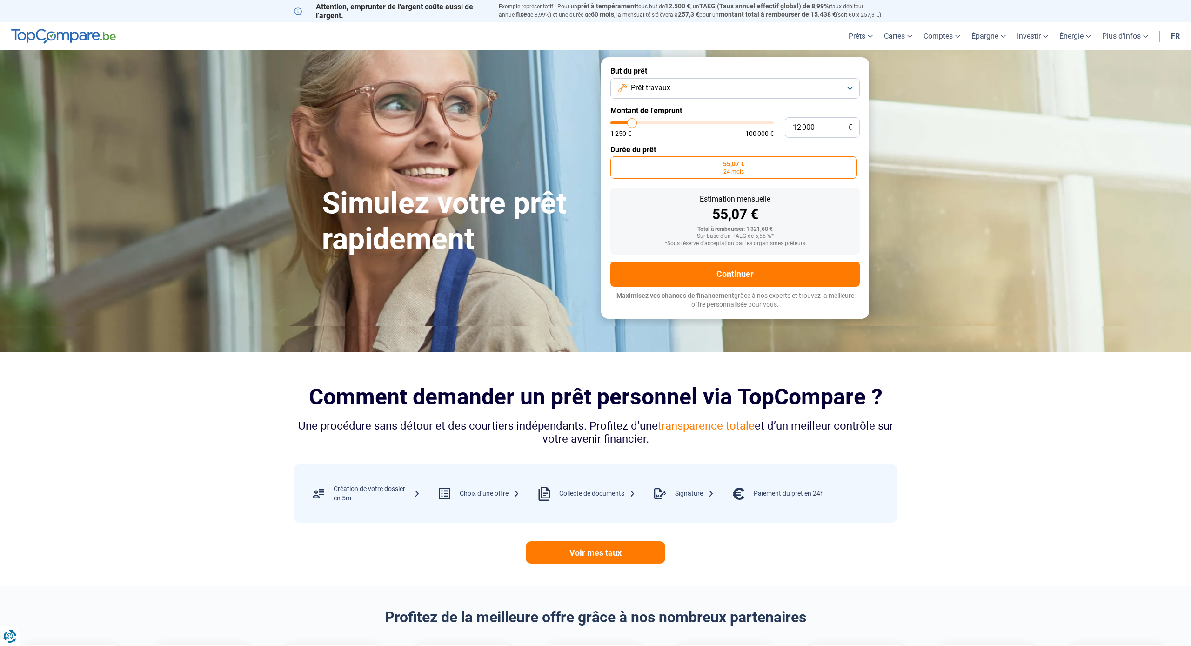
type input "12 250"
type input "12250"
type input "12 500"
type input "12500"
type input "12 750"
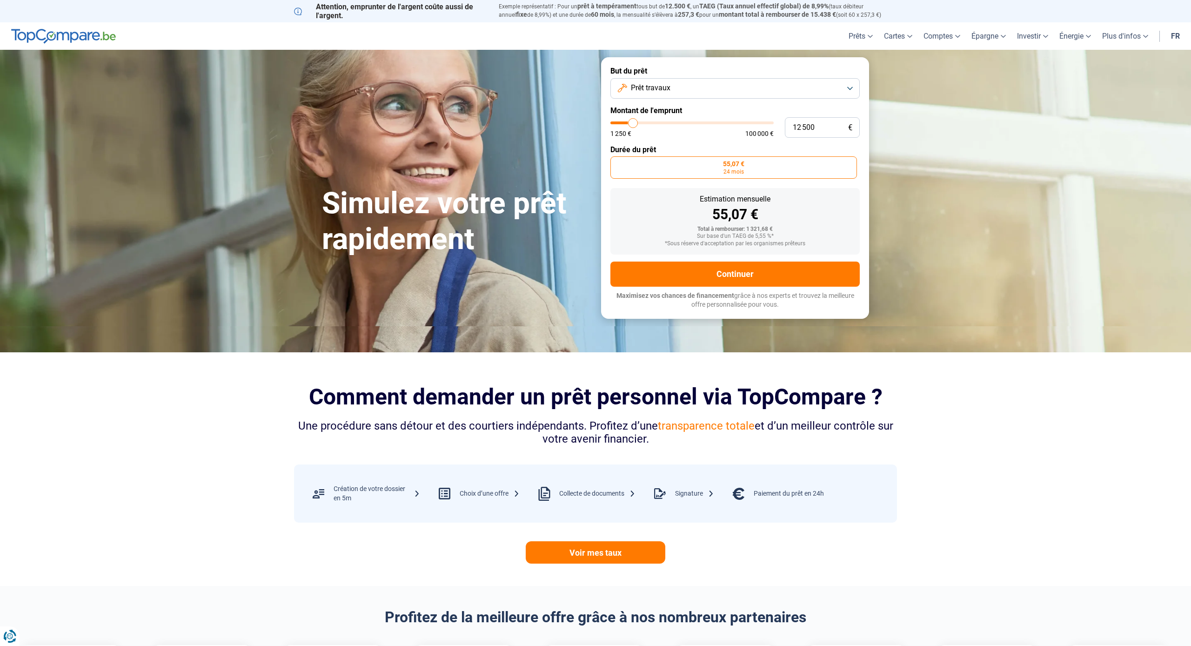
type input "12750"
type input "13 250"
type input "13250"
type input "13 750"
type input "13750"
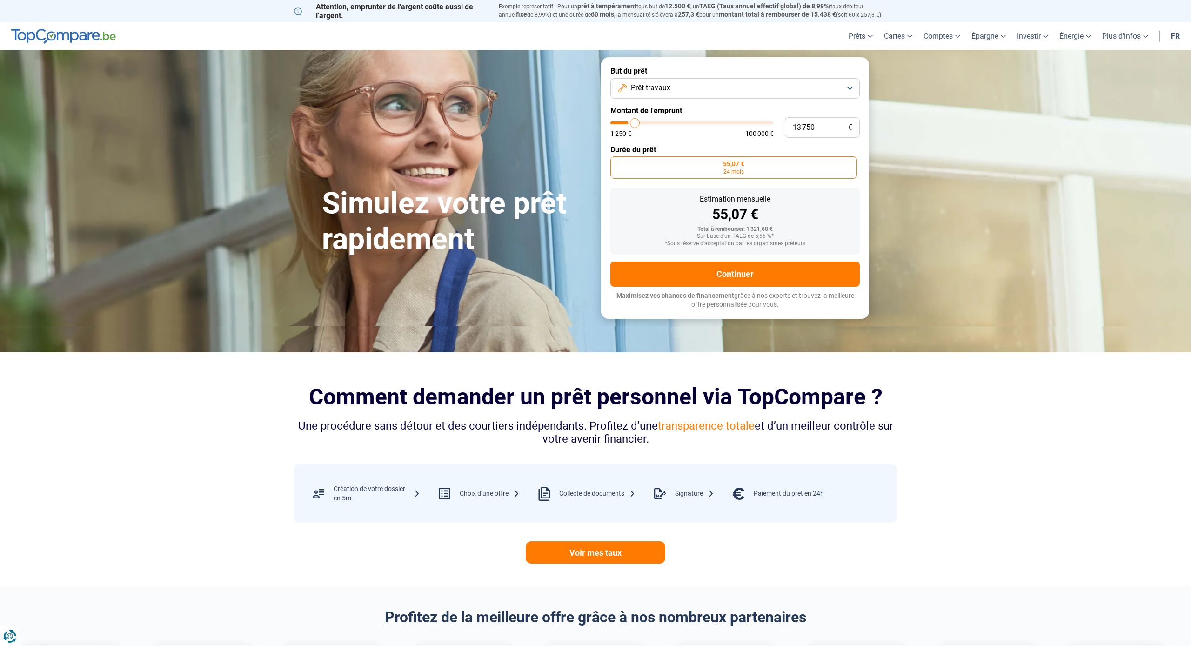
type input "14 000"
type input "14000"
type input "14 250"
type input "14250"
type input "14 750"
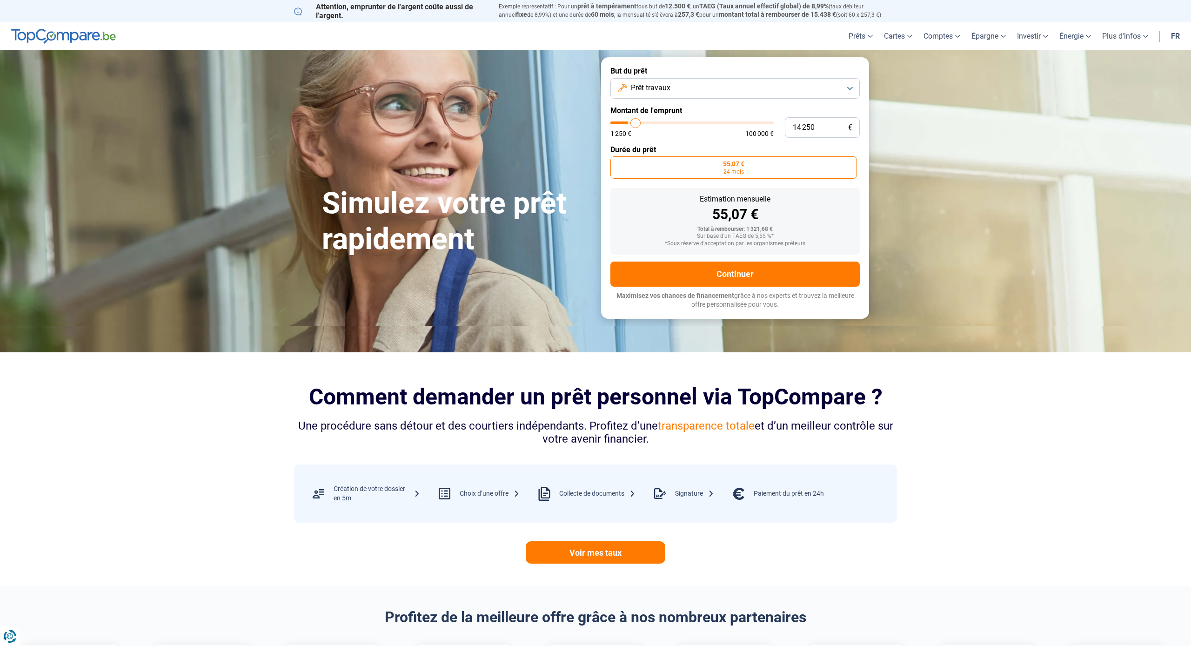
type input "14750"
type input "15 000"
type input "15000"
type input "15 250"
type input "15250"
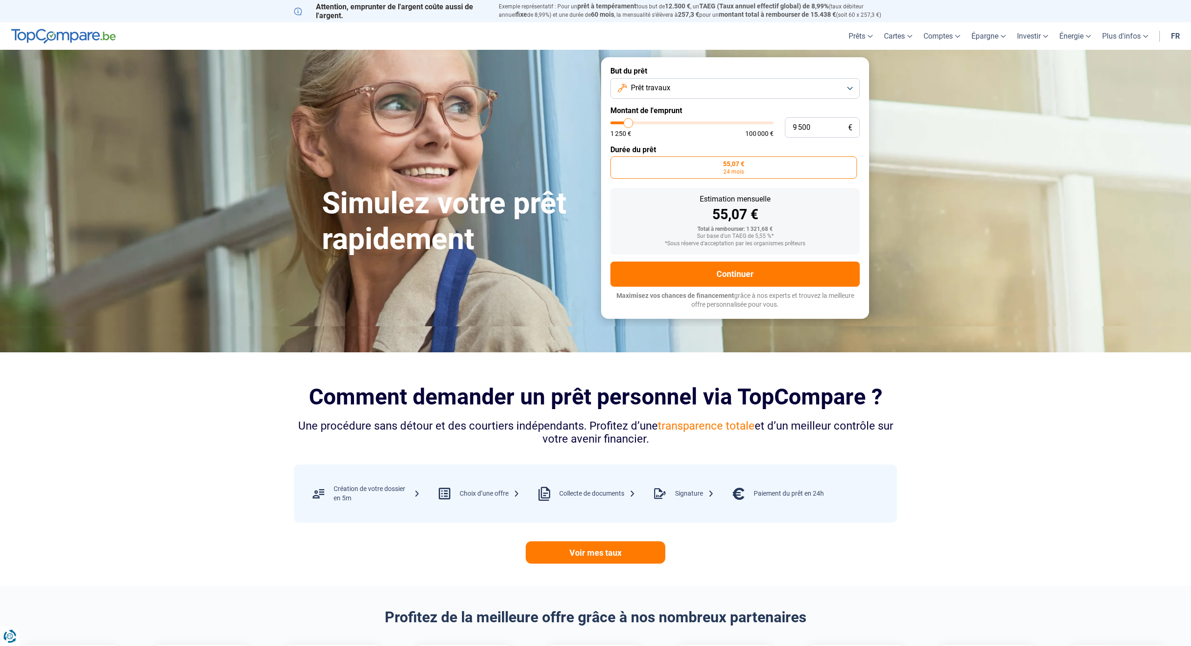
drag, startPoint x: 615, startPoint y: 122, endPoint x: 628, endPoint y: 125, distance: 13.4
click at [628, 124] on input "range" at bounding box center [691, 122] width 163 height 3
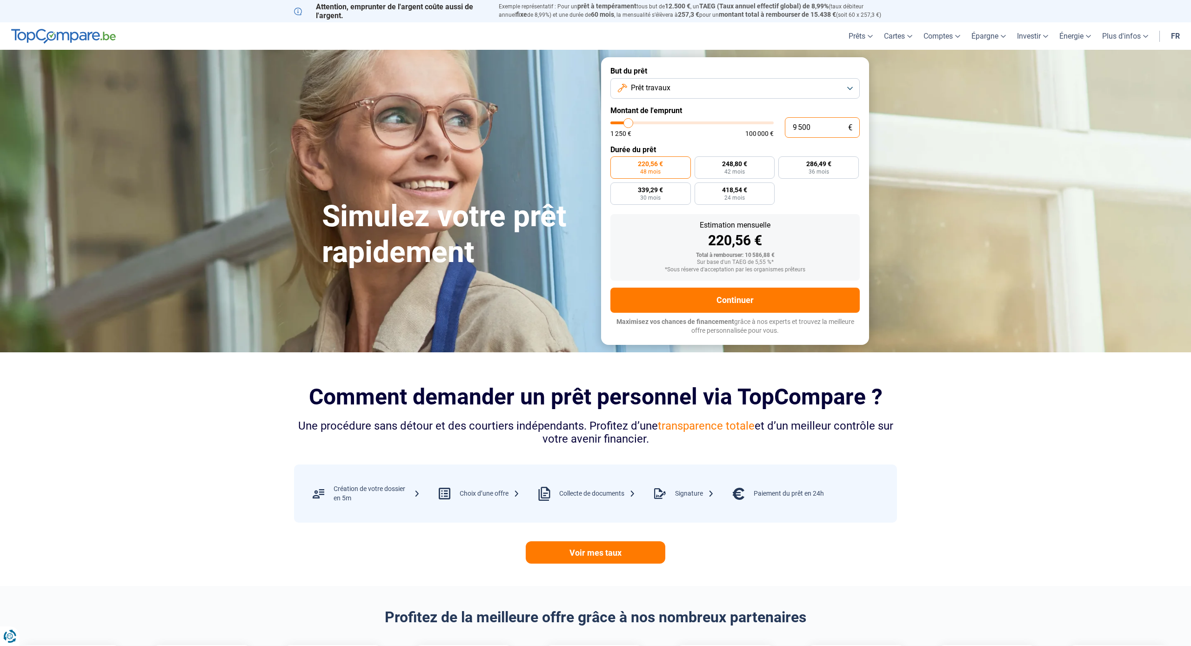
drag, startPoint x: 814, startPoint y: 127, endPoint x: 819, endPoint y: 132, distance: 6.6
click at [814, 128] on input "9 500" at bounding box center [822, 127] width 75 height 20
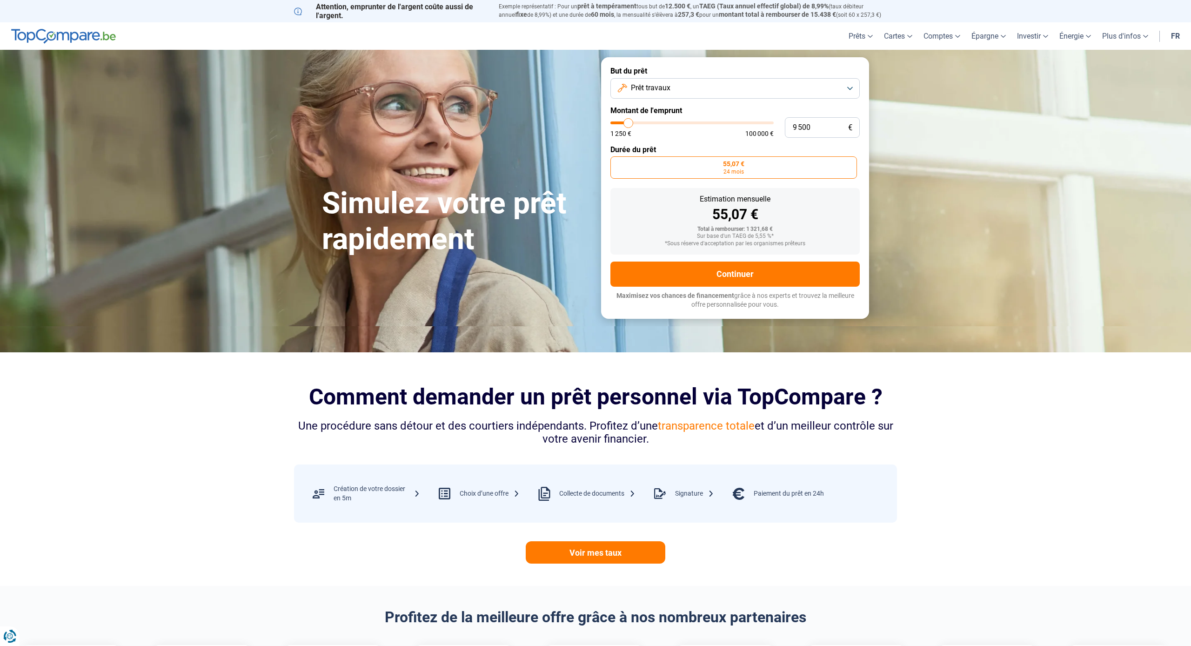
drag, startPoint x: 614, startPoint y: 122, endPoint x: 628, endPoint y: 124, distance: 15.0
click at [628, 124] on input "range" at bounding box center [691, 122] width 163 height 3
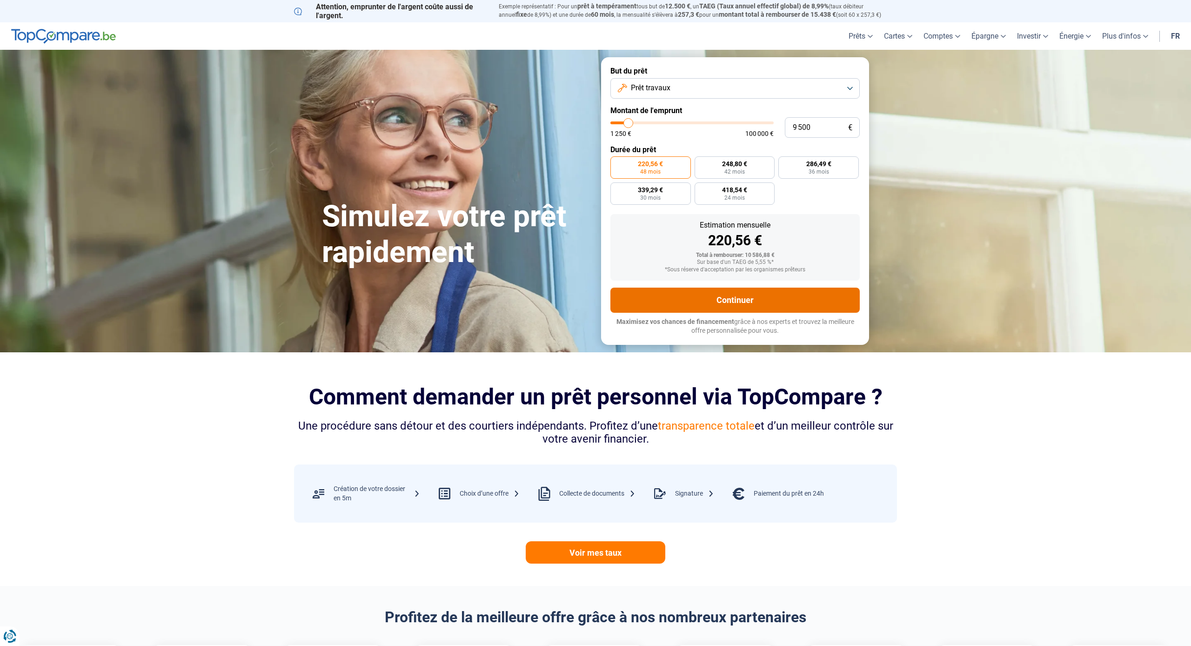
click at [727, 295] on button "Continuer" at bounding box center [734, 299] width 249 height 25
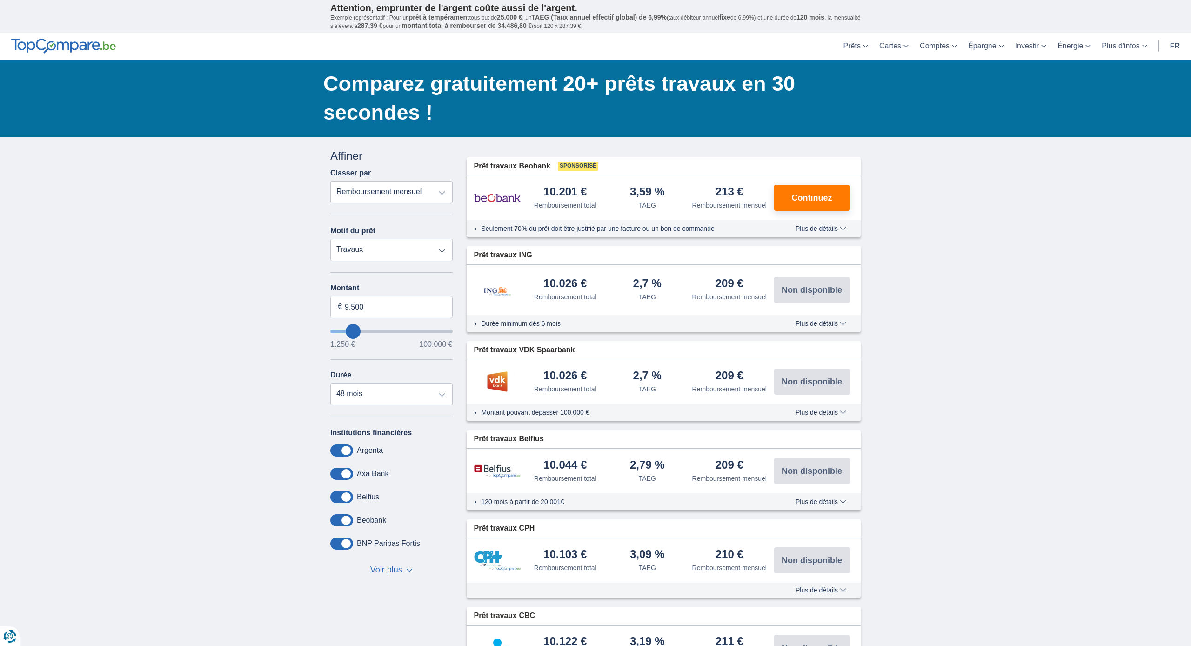
select select "personalLoan"
type input "7.500"
type input "7250"
select select "42"
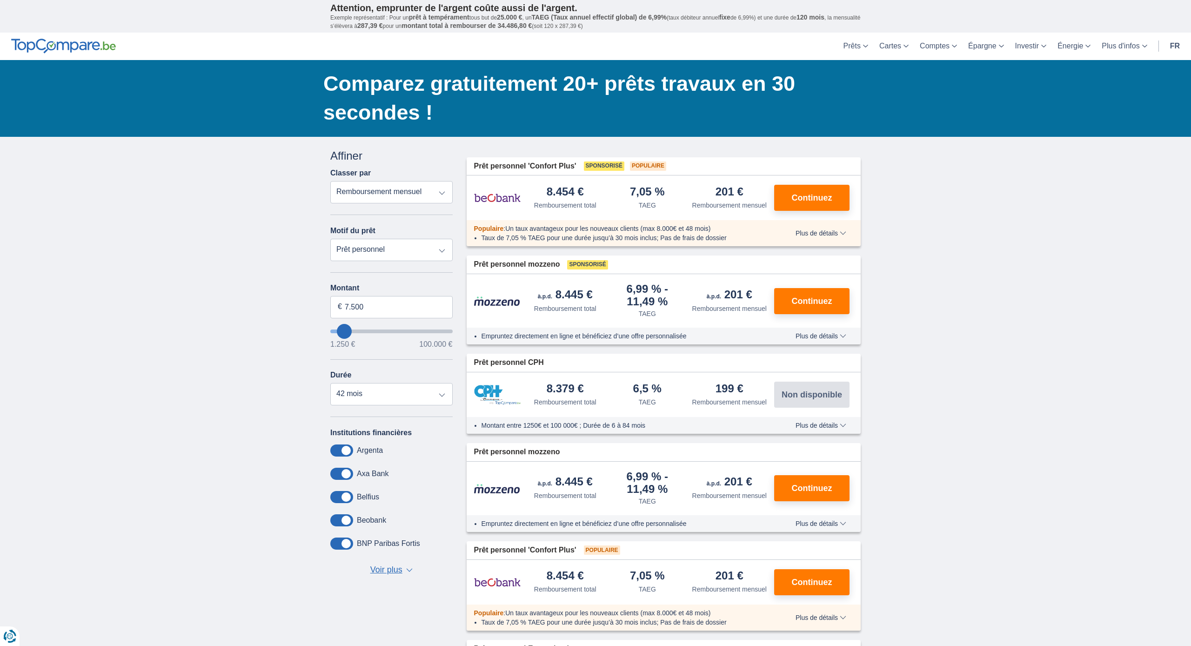
type input "9.250"
type input "9250"
select select "48"
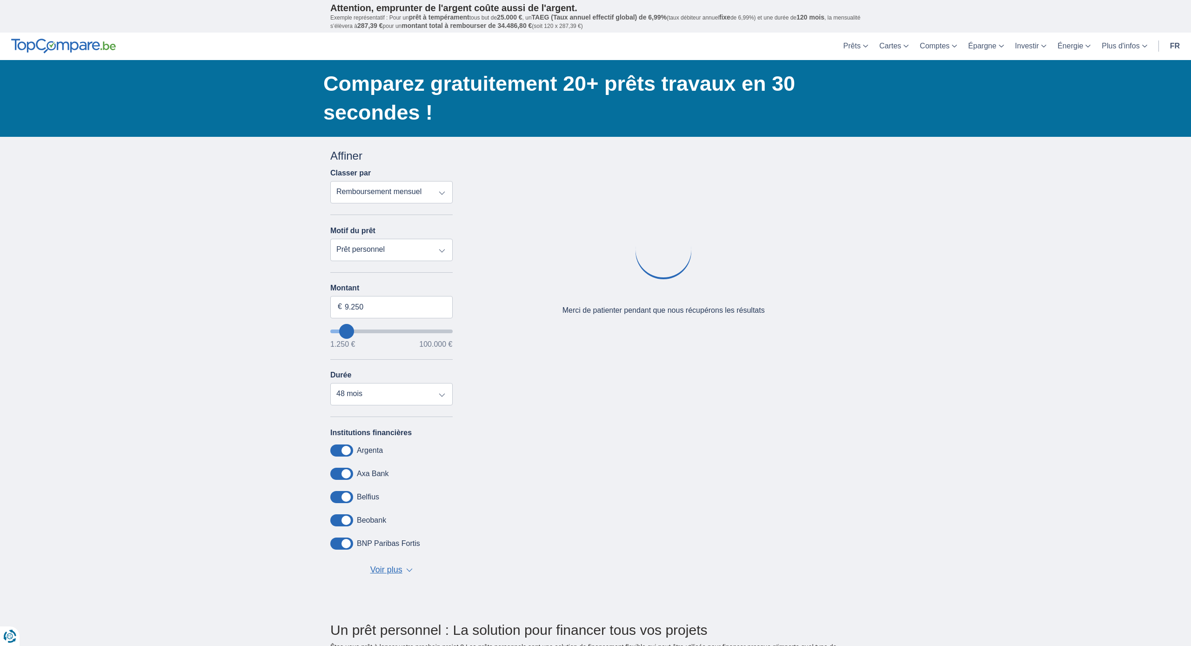
type input "10.250"
type input "10250"
select select "60"
type input "9.250"
type input "9250"
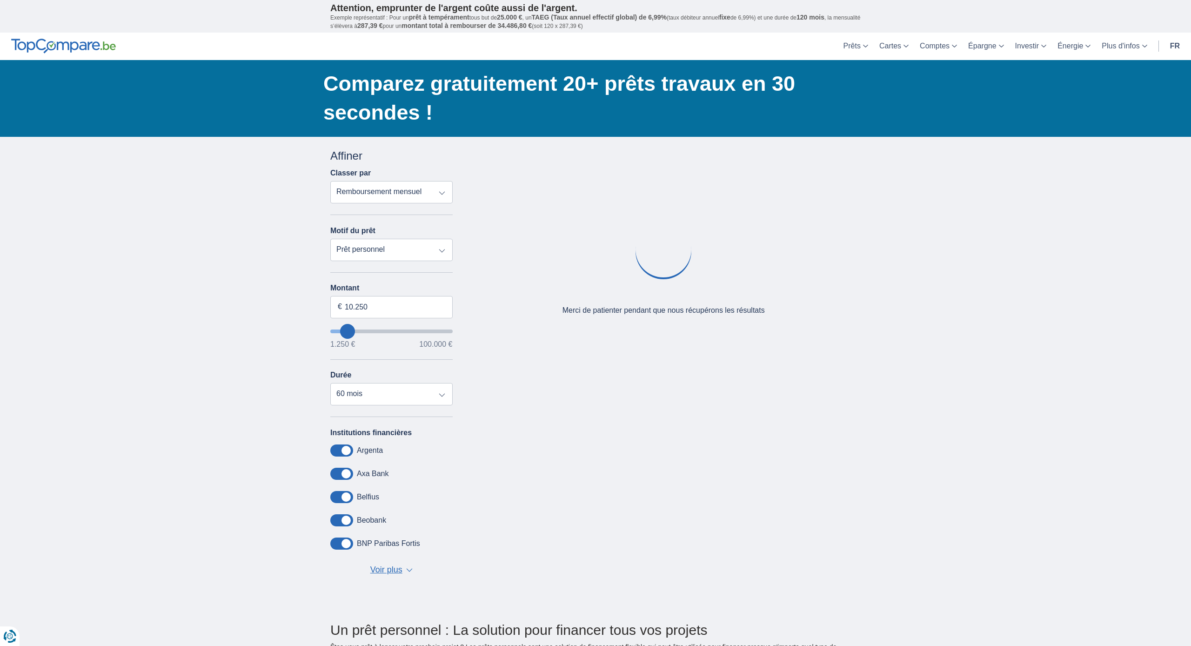
select select "48"
type input "9250"
click at [347, 332] on input "wantToBorrow" at bounding box center [391, 331] width 122 height 4
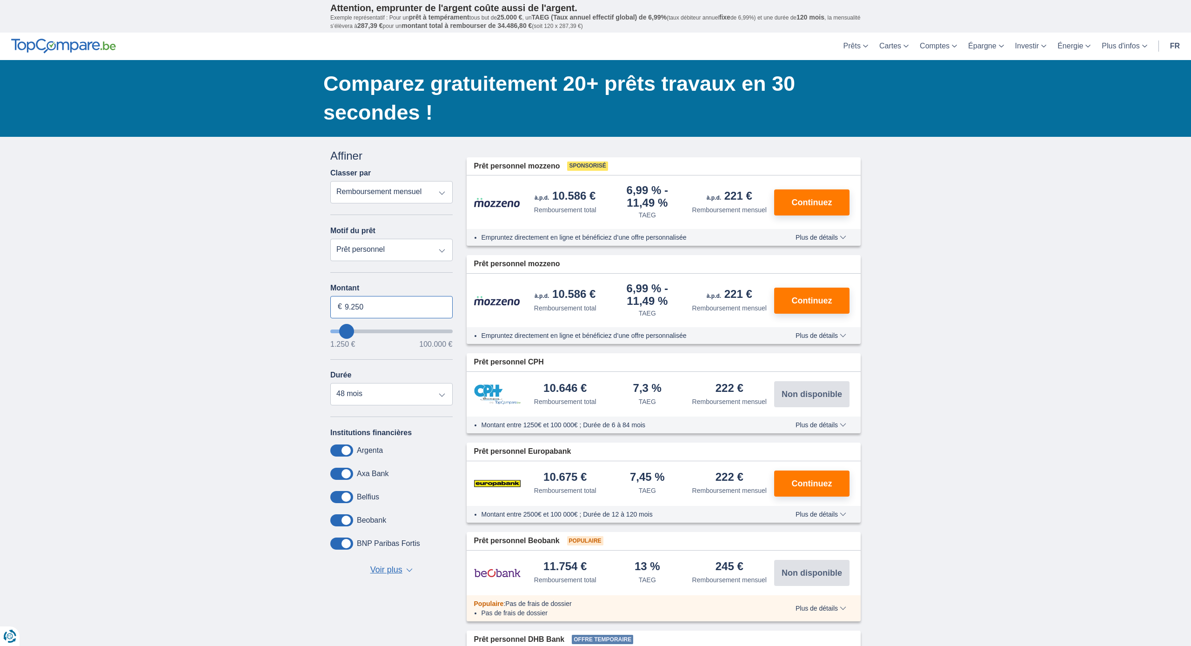
click at [366, 306] on input "9.250" at bounding box center [391, 307] width 122 height 22
type input "9.500"
type input "9250"
